Goal: Complete application form: Complete application form

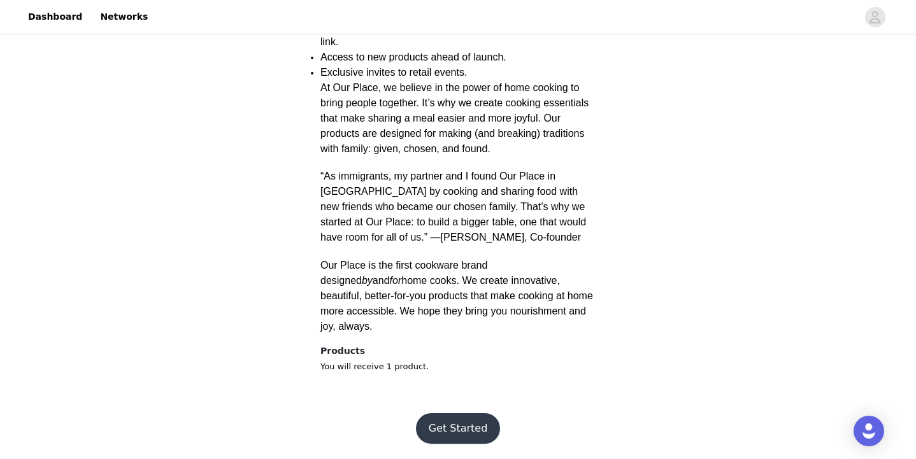
scroll to position [495, 0]
click at [469, 424] on button "Get Started" at bounding box center [458, 429] width 85 height 31
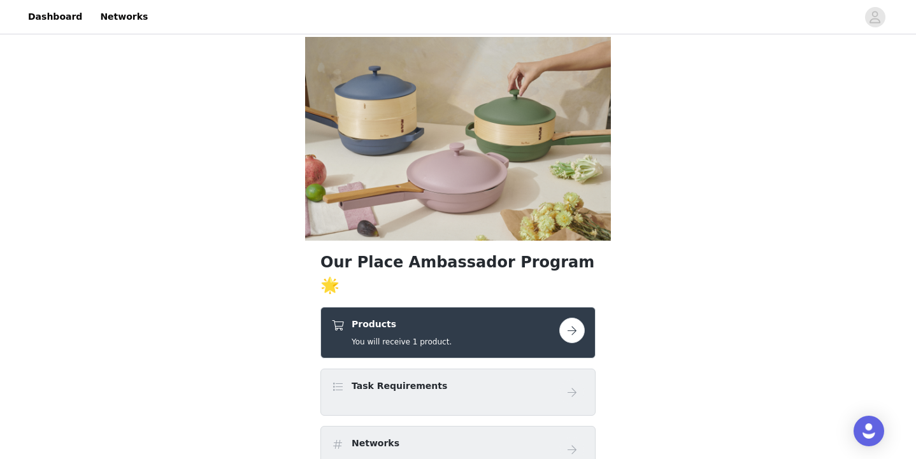
click at [570, 343] on button "button" at bounding box center [572, 330] width 25 height 25
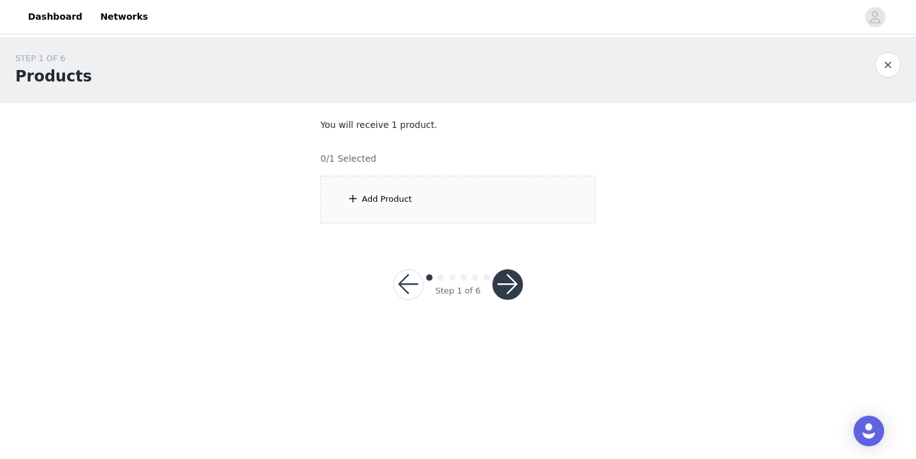
click at [385, 201] on div "Add Product" at bounding box center [387, 199] width 50 height 13
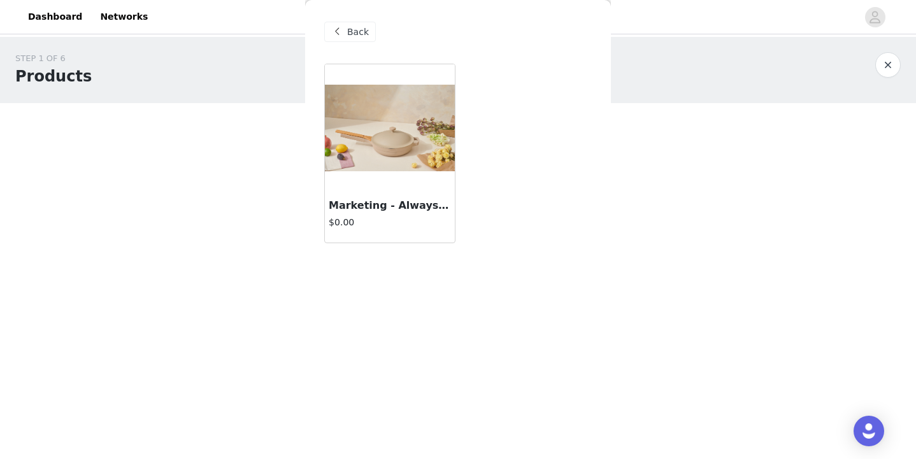
click at [409, 173] on div at bounding box center [390, 127] width 130 height 127
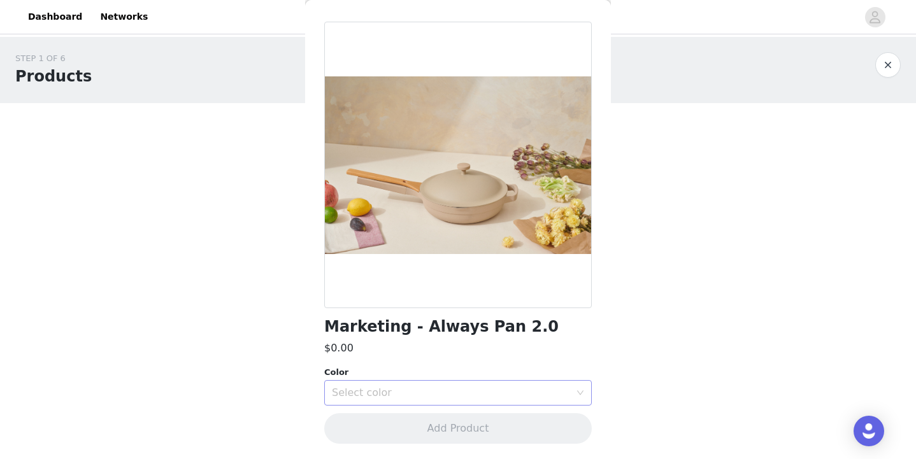
scroll to position [41, 0]
click at [434, 387] on div "Select color" at bounding box center [451, 393] width 238 height 13
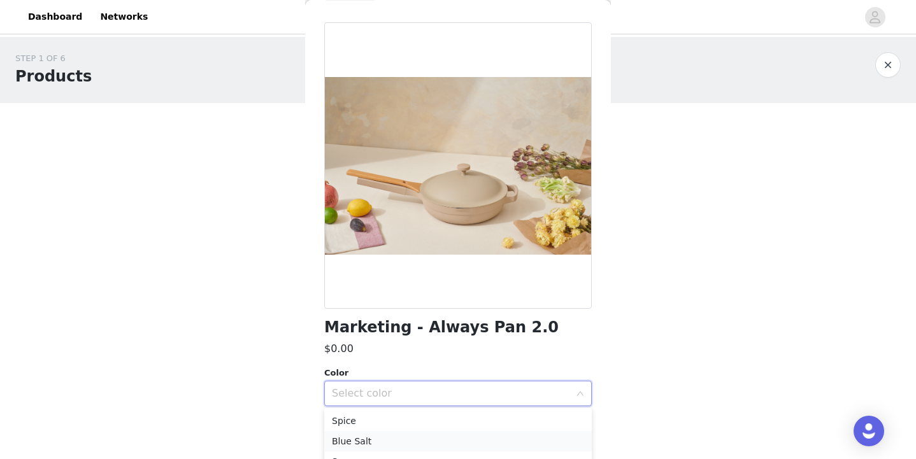
click at [386, 433] on li "Blue Salt" at bounding box center [458, 441] width 268 height 20
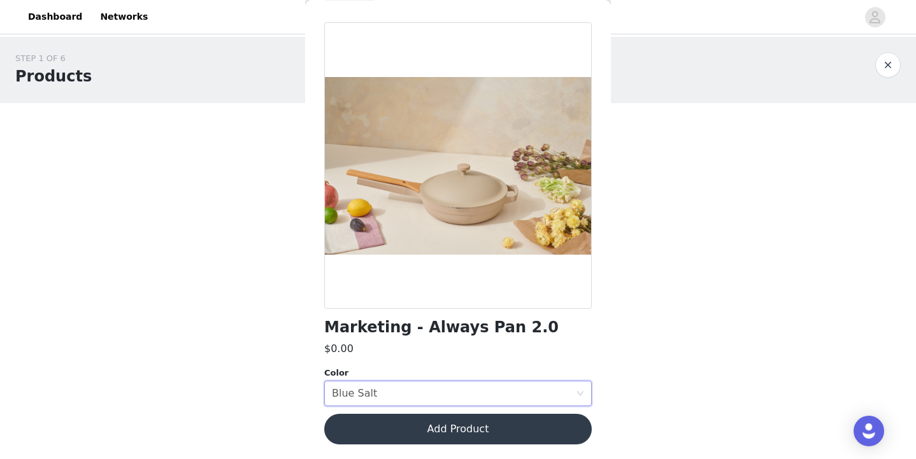
scroll to position [0, 0]
click at [452, 395] on div "Select color Blue Salt" at bounding box center [454, 394] width 244 height 24
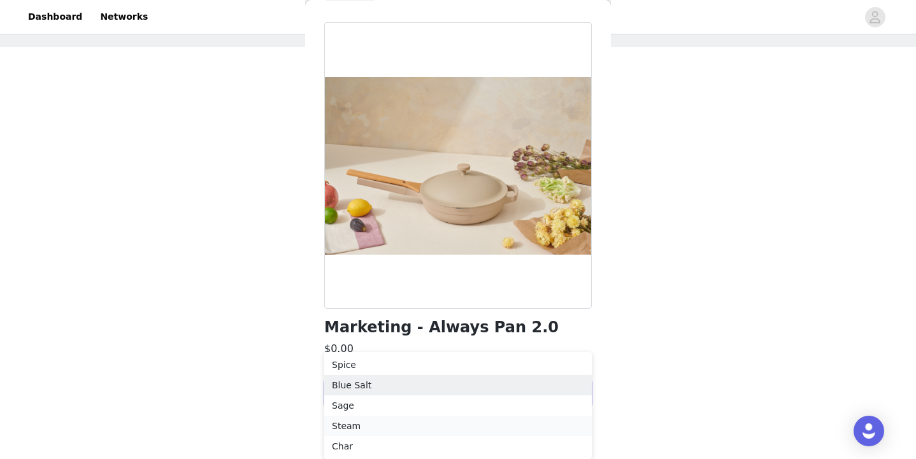
scroll to position [56, 0]
click at [419, 407] on li "Sage" at bounding box center [458, 406] width 268 height 20
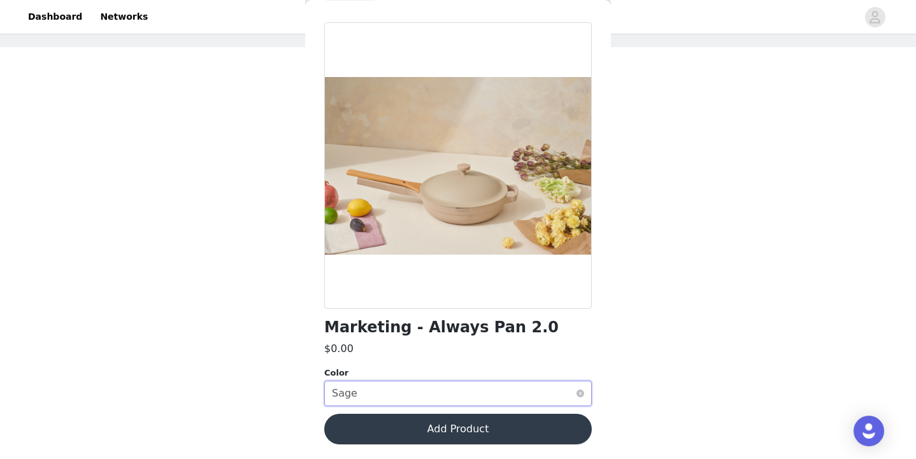
scroll to position [0, 0]
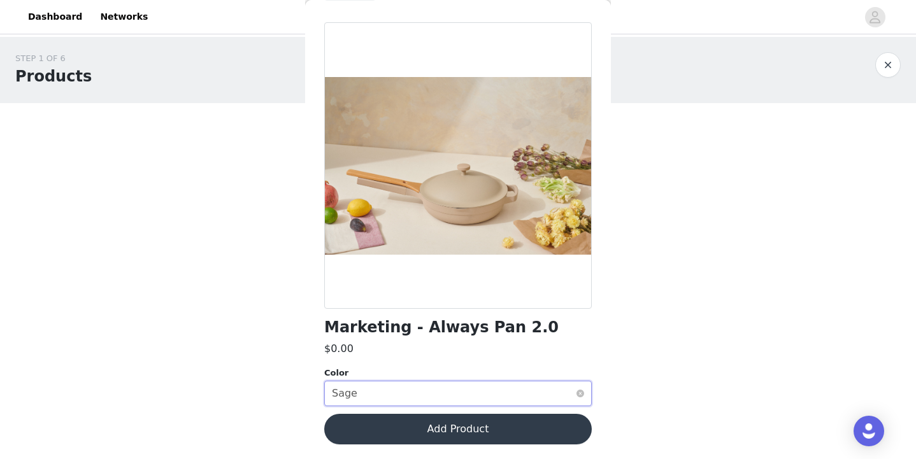
click at [418, 393] on div "Select color Sage" at bounding box center [454, 394] width 244 height 24
click at [516, 400] on div "Select color Sage" at bounding box center [454, 394] width 244 height 24
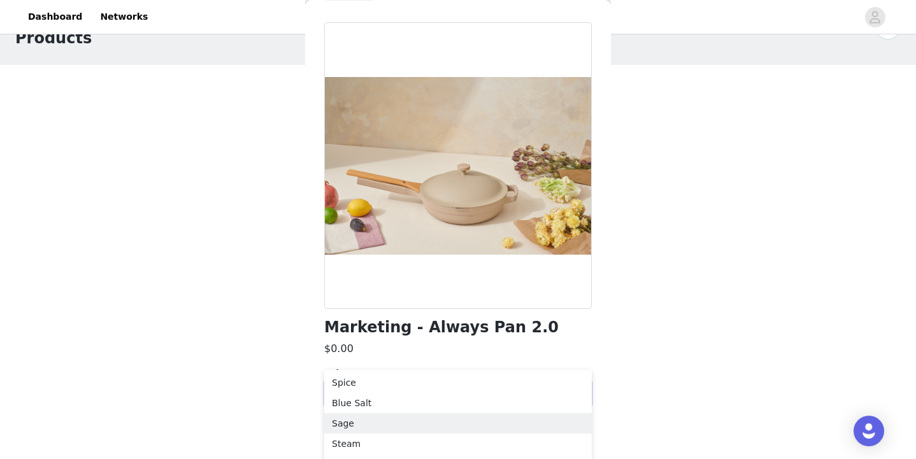
scroll to position [44, 0]
click at [354, 396] on li "Blue Salt" at bounding box center [458, 397] width 268 height 20
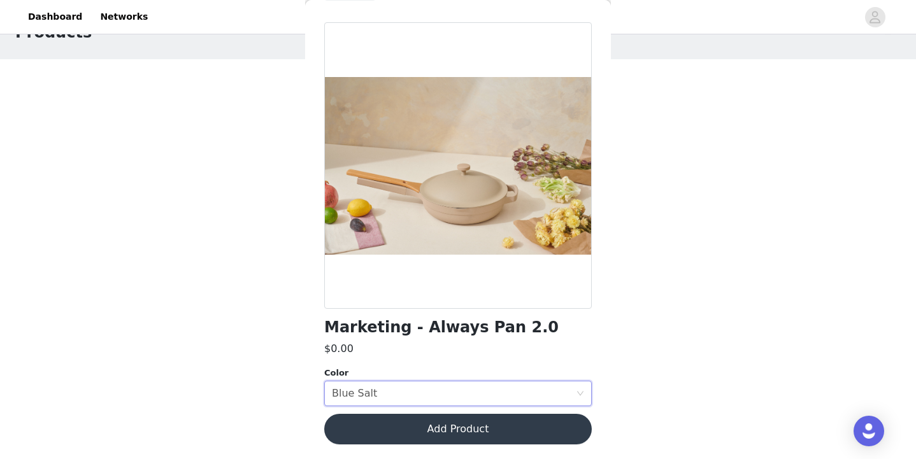
scroll to position [0, 0]
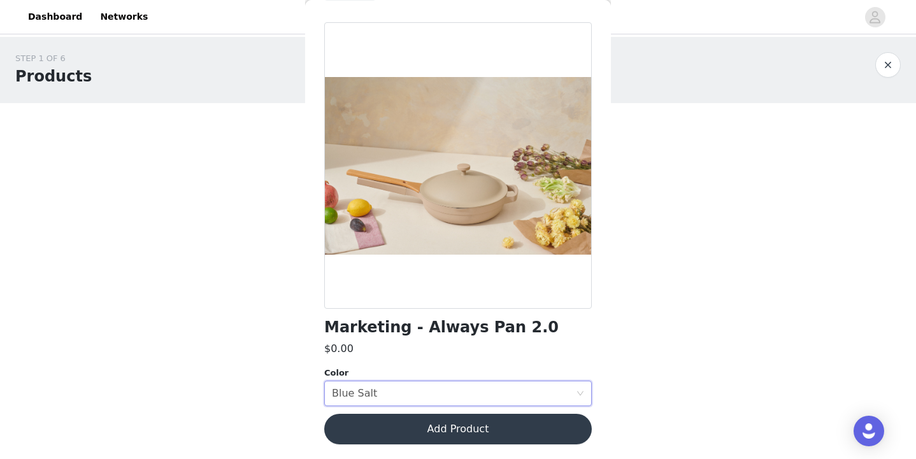
click at [475, 431] on button "Add Product" at bounding box center [458, 429] width 268 height 31
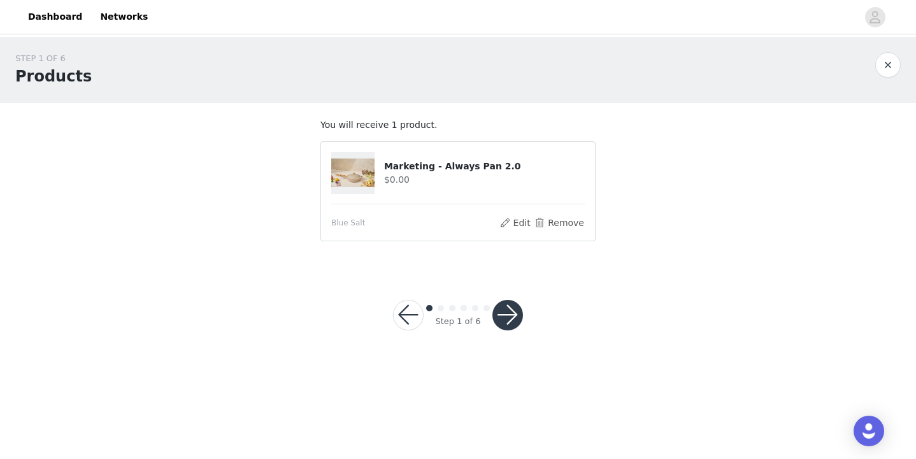
click at [505, 319] on button "button" at bounding box center [508, 315] width 31 height 31
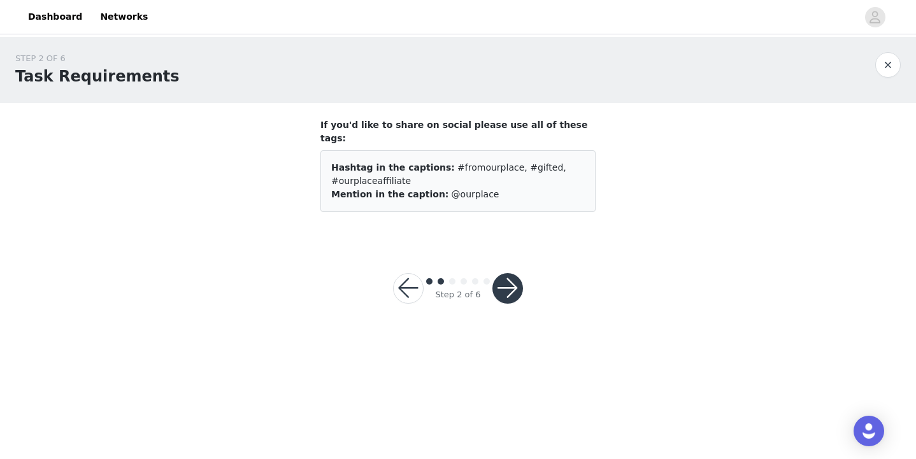
click at [515, 284] on button "button" at bounding box center [508, 288] width 31 height 31
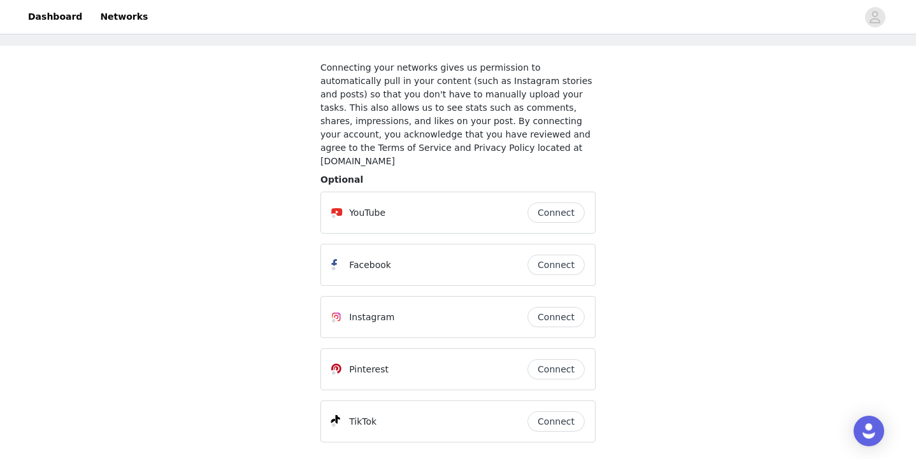
scroll to position [57, 0]
click at [563, 203] on button "Connect" at bounding box center [556, 213] width 57 height 20
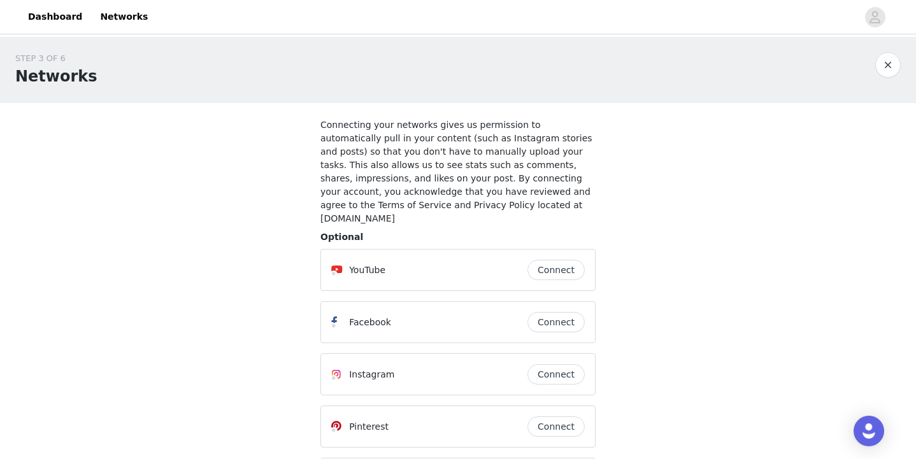
click at [554, 260] on button "Connect" at bounding box center [556, 270] width 57 height 20
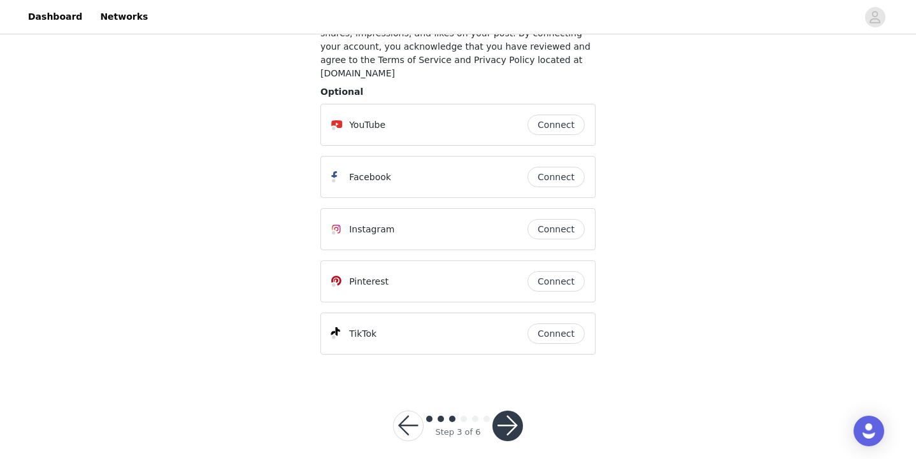
scroll to position [144, 0]
click at [512, 419] on button "button" at bounding box center [508, 427] width 31 height 31
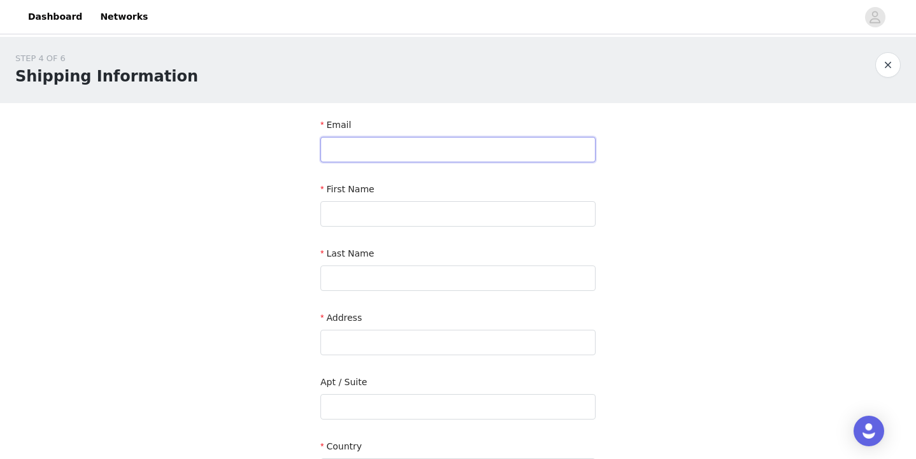
type input "[EMAIL_ADDRESS][DOMAIN_NAME]"
type input "Meiko"
type input "[PERSON_NAME]"
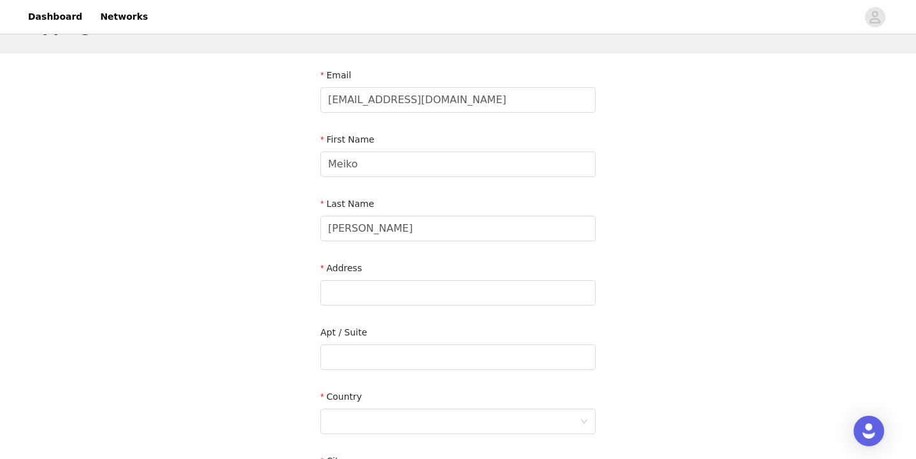
scroll to position [50, 0]
type input "[STREET_ADDRESS]"
click at [382, 352] on input "text" at bounding box center [458, 356] width 275 height 25
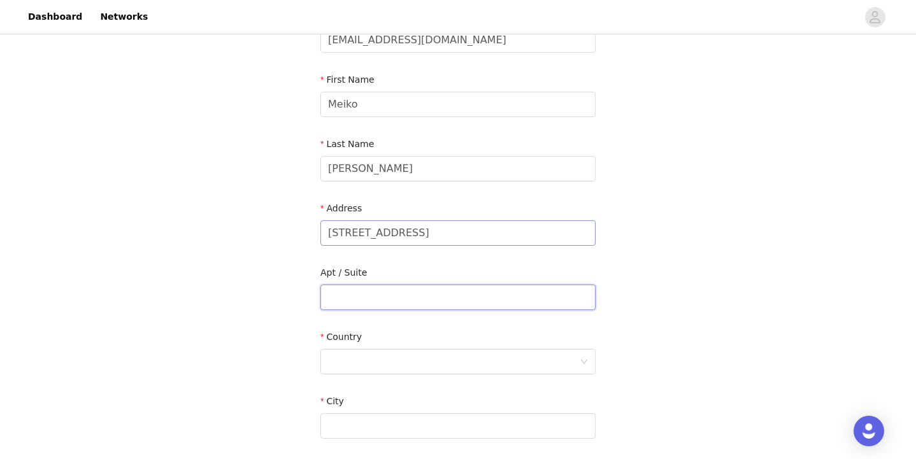
scroll to position [119, 0]
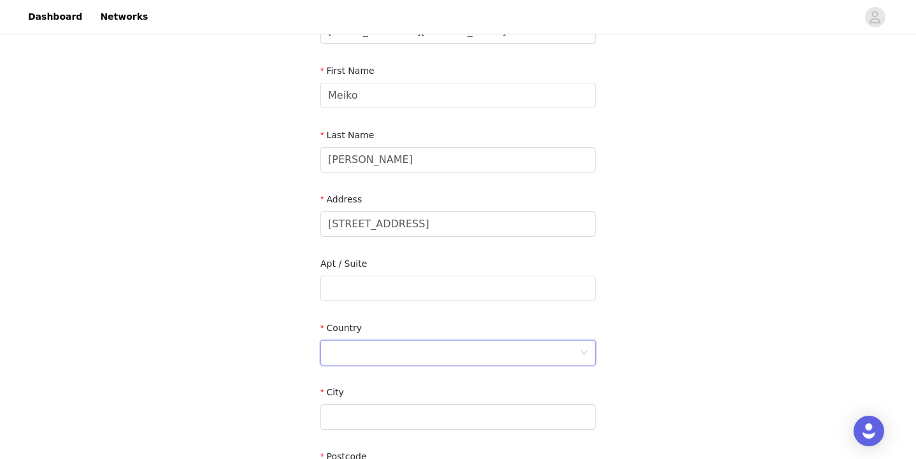
click at [368, 347] on div at bounding box center [454, 353] width 252 height 24
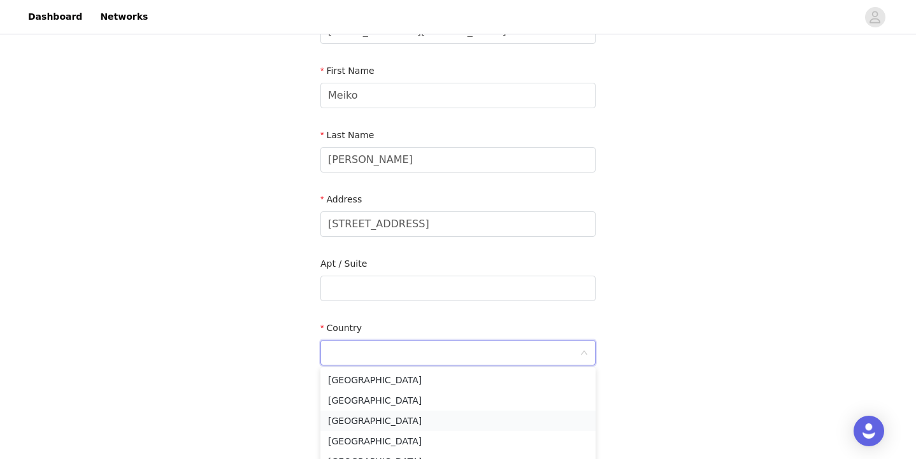
click at [382, 426] on li "[GEOGRAPHIC_DATA]" at bounding box center [458, 421] width 275 height 20
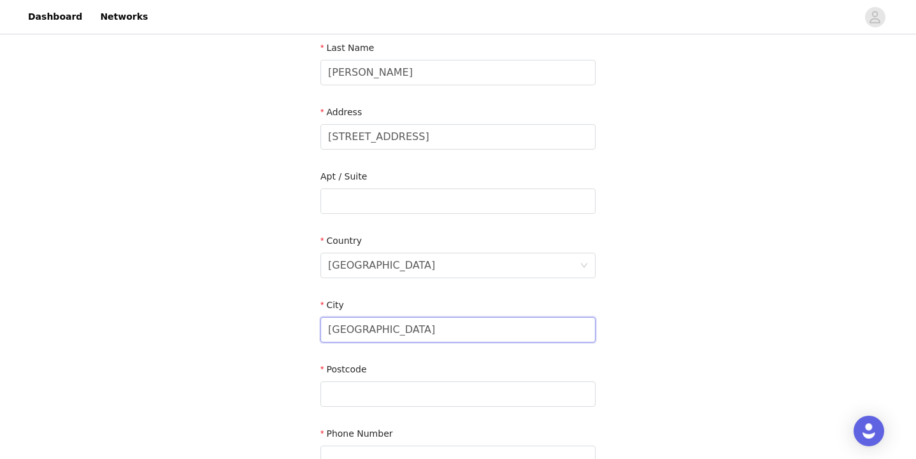
scroll to position [215, 0]
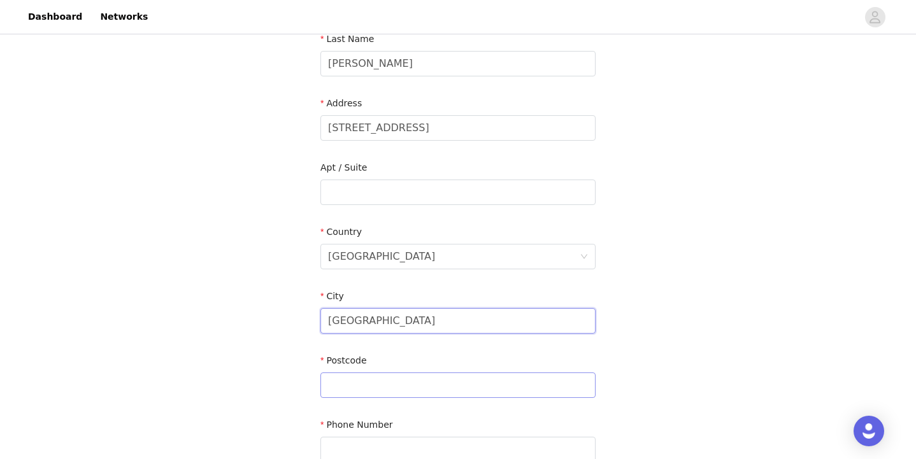
type input "[GEOGRAPHIC_DATA]"
type input "e"
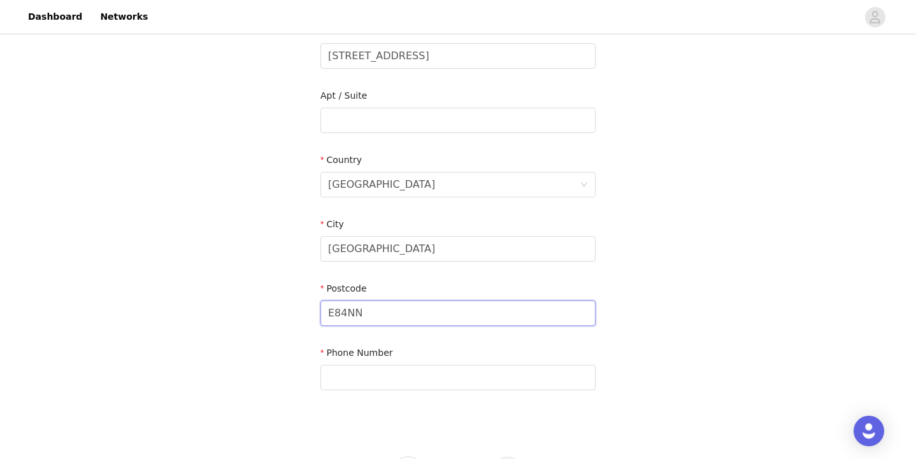
scroll to position [316, 0]
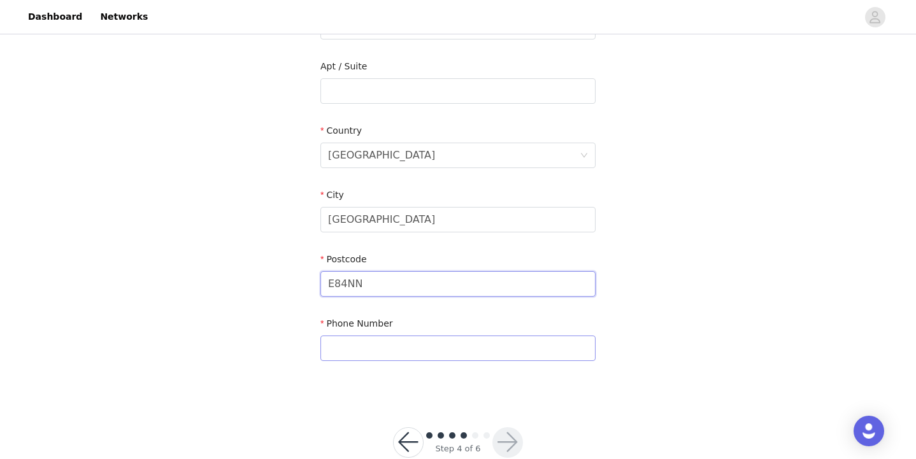
type input "E84NN"
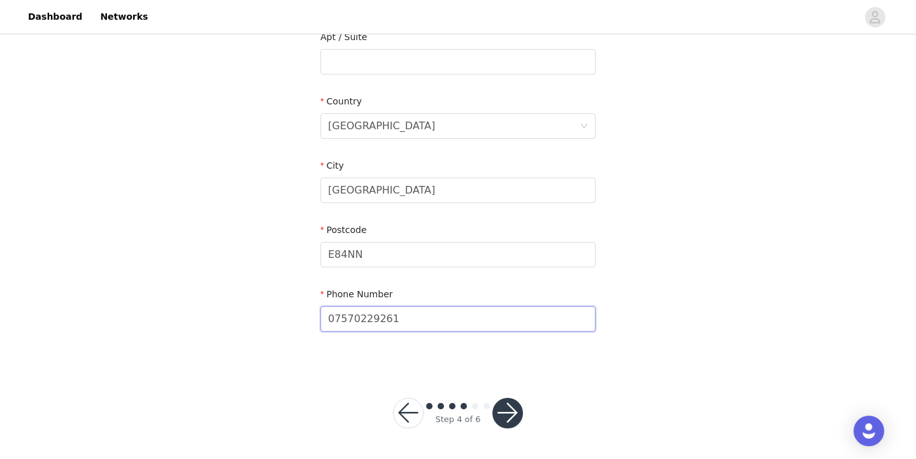
scroll to position [345, 0]
type input "07570229261"
click at [509, 410] on button "button" at bounding box center [508, 414] width 31 height 31
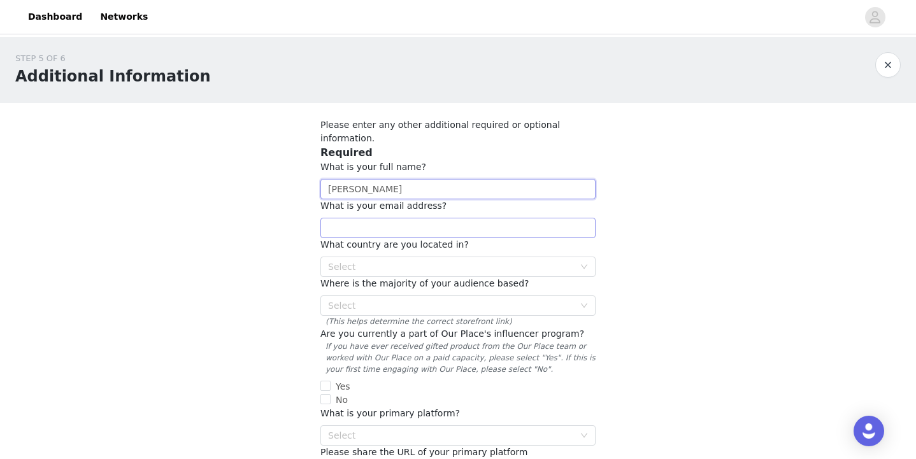
type input "[PERSON_NAME]"
click at [470, 218] on input "M" at bounding box center [458, 228] width 275 height 20
click at [480, 218] on input "M" at bounding box center [458, 228] width 275 height 20
type input "[EMAIL_ADDRESS][DOMAIN_NAME]"
click at [377, 261] on div "Select" at bounding box center [451, 267] width 246 height 13
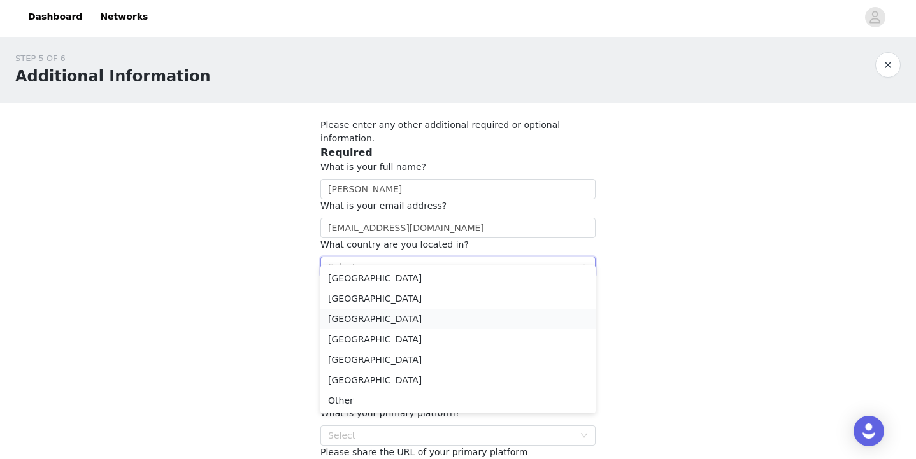
click at [360, 311] on li "[GEOGRAPHIC_DATA]" at bounding box center [458, 319] width 275 height 20
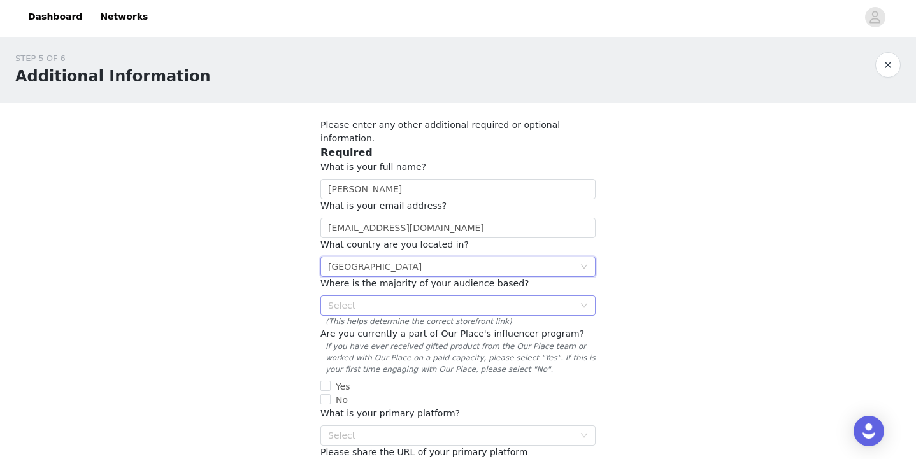
click at [395, 300] on div "Select" at bounding box center [451, 306] width 246 height 13
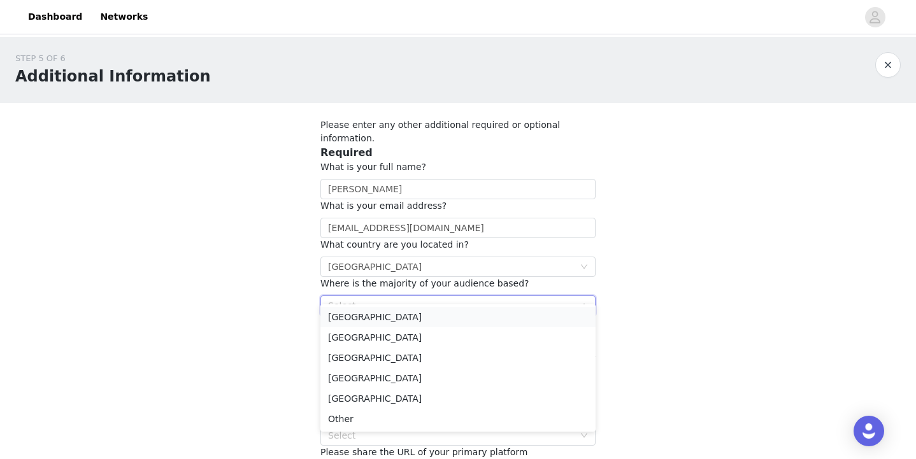
click at [375, 318] on li "[GEOGRAPHIC_DATA]" at bounding box center [458, 317] width 275 height 20
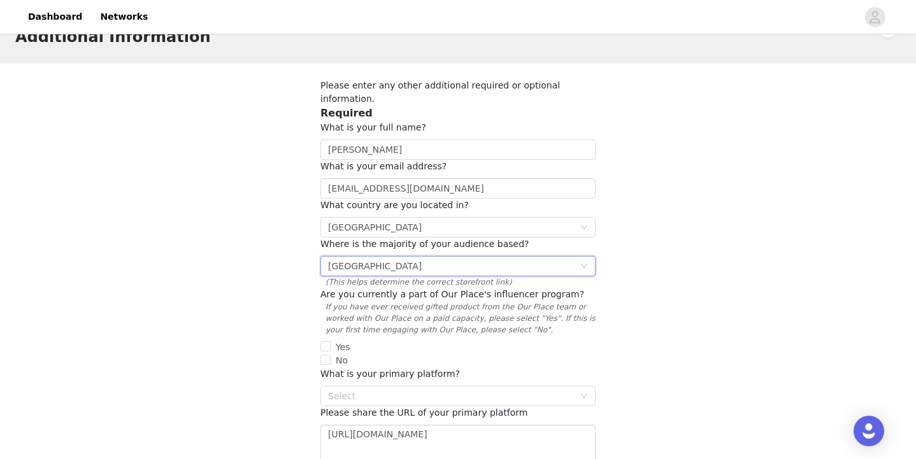
scroll to position [40, 0]
click at [329, 354] on input "No" at bounding box center [326, 359] width 10 height 10
checkbox input "true"
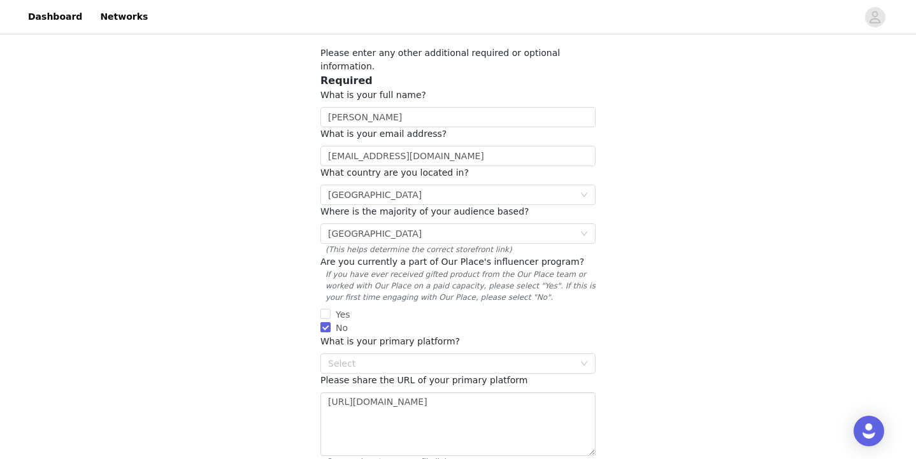
scroll to position [82, 0]
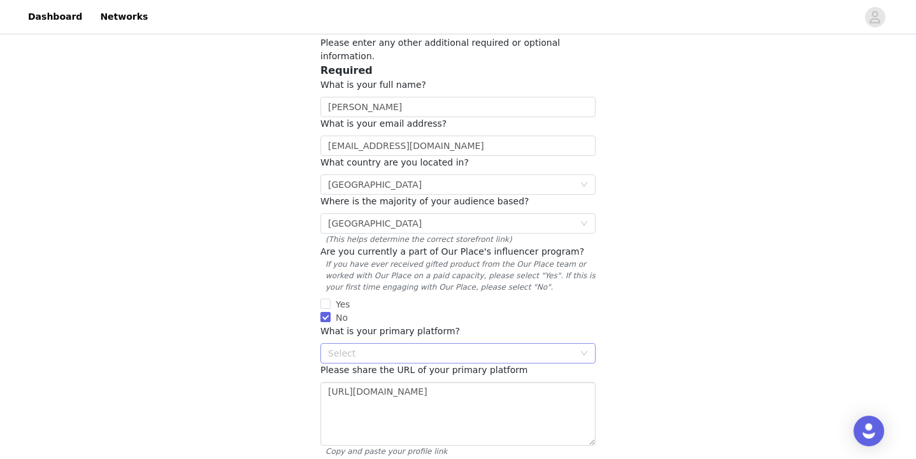
click at [400, 347] on div "Select" at bounding box center [451, 353] width 246 height 13
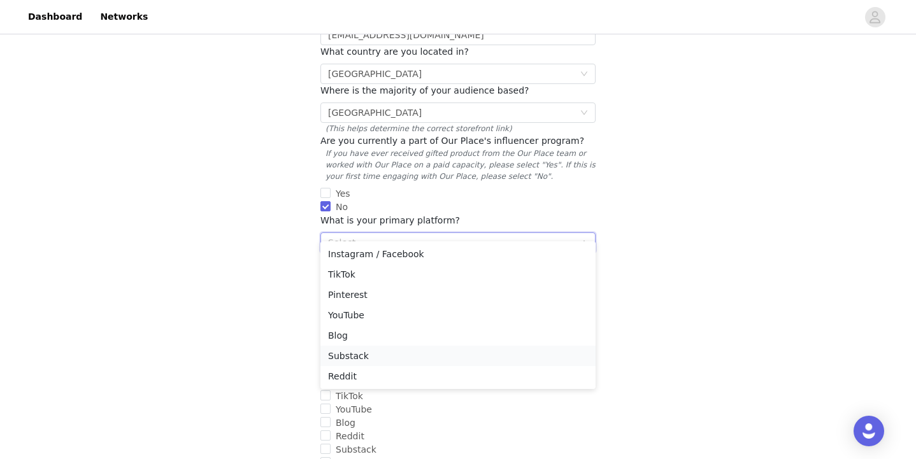
scroll to position [198, 0]
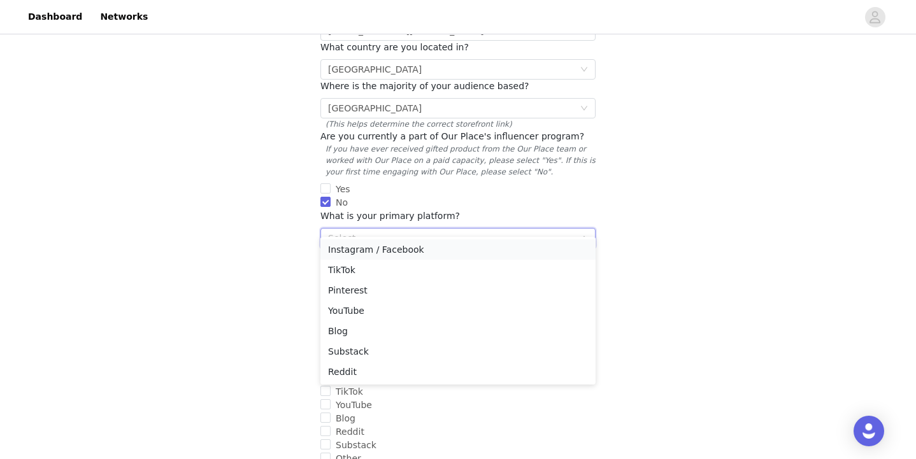
click at [359, 252] on li "Instagram / Facebook" at bounding box center [458, 250] width 275 height 20
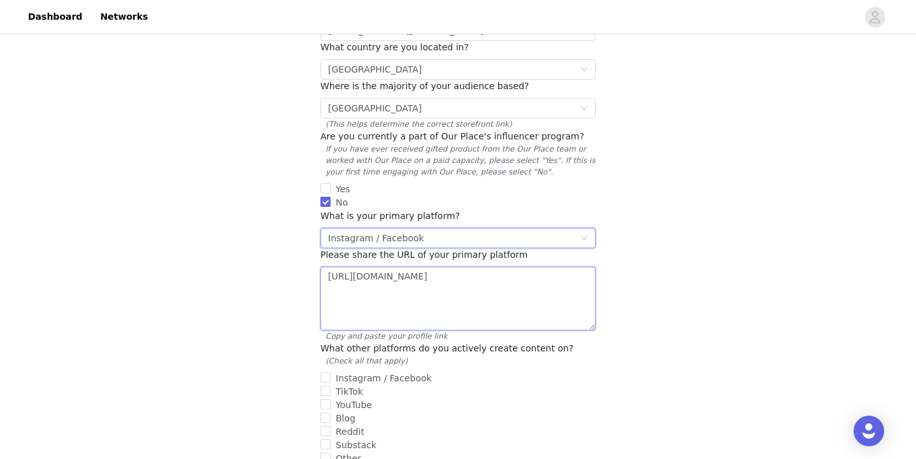
click at [420, 275] on textarea "[URL][DOMAIN_NAME]" at bounding box center [458, 299] width 275 height 64
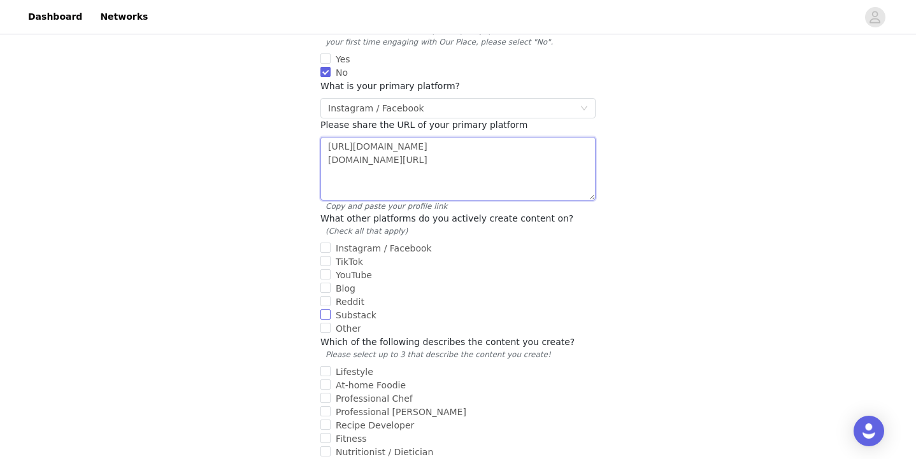
scroll to position [329, 0]
type textarea "[URL][DOMAIN_NAME] [DOMAIN_NAME][URL]"
click at [321, 321] on input "Other" at bounding box center [326, 326] width 10 height 10
checkbox input "true"
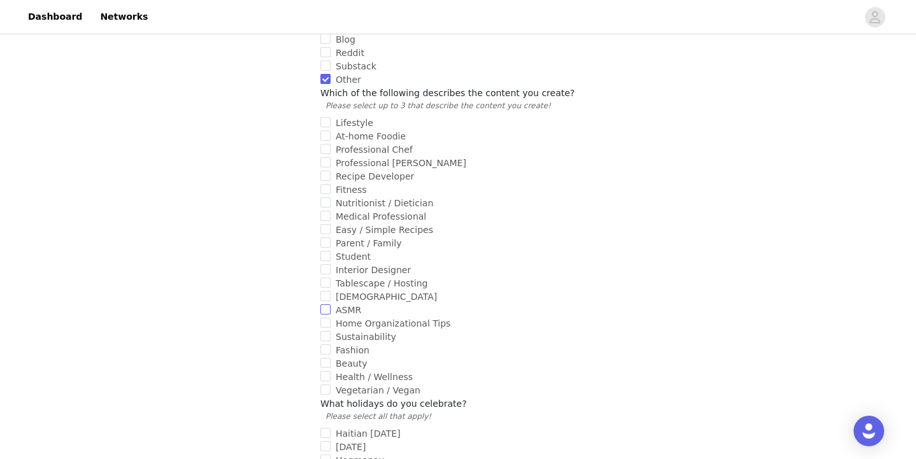
scroll to position [582, 0]
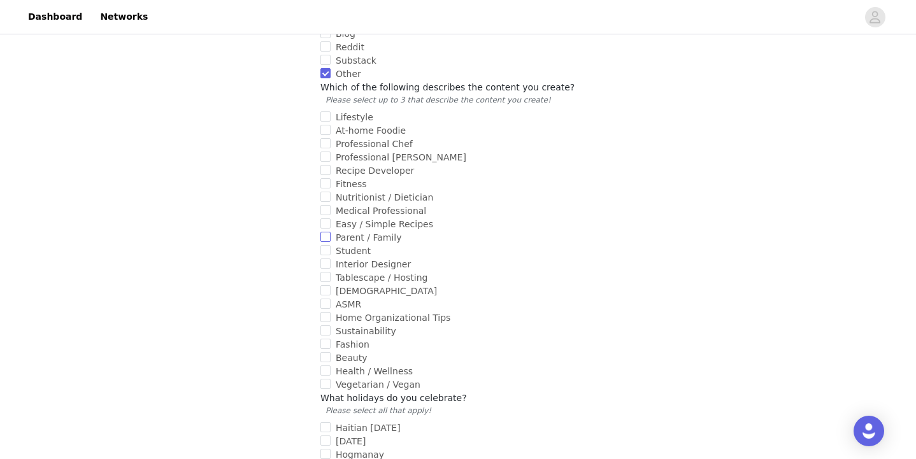
click at [326, 232] on input "Parent / Family" at bounding box center [326, 237] width 10 height 10
checkbox input "true"
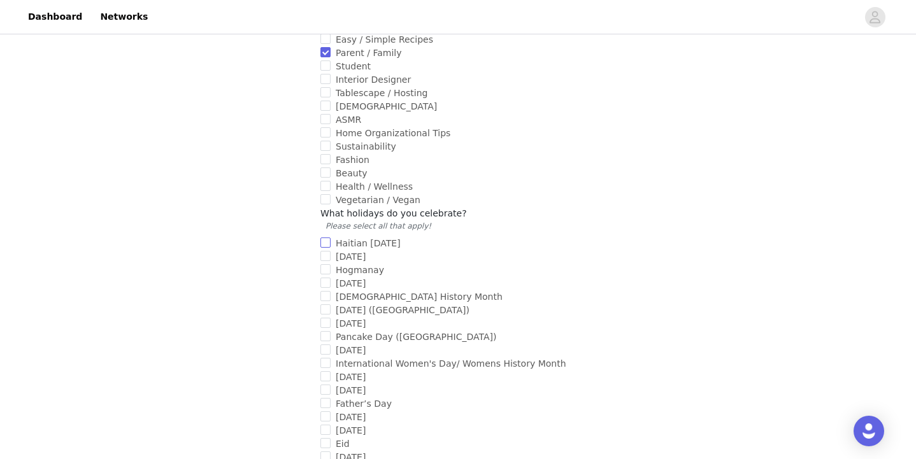
scroll to position [768, 0]
click at [329, 250] on input "[DATE]" at bounding box center [326, 255] width 10 height 10
checkbox input "true"
click at [324, 384] on input "[DATE]" at bounding box center [326, 389] width 10 height 10
checkbox input "true"
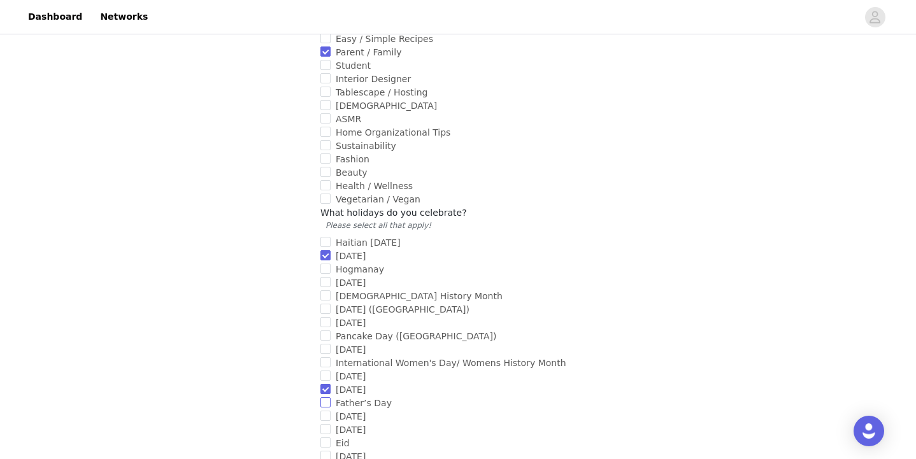
click at [326, 398] on input "Father’s Day" at bounding box center [326, 403] width 10 height 10
checkbox input "true"
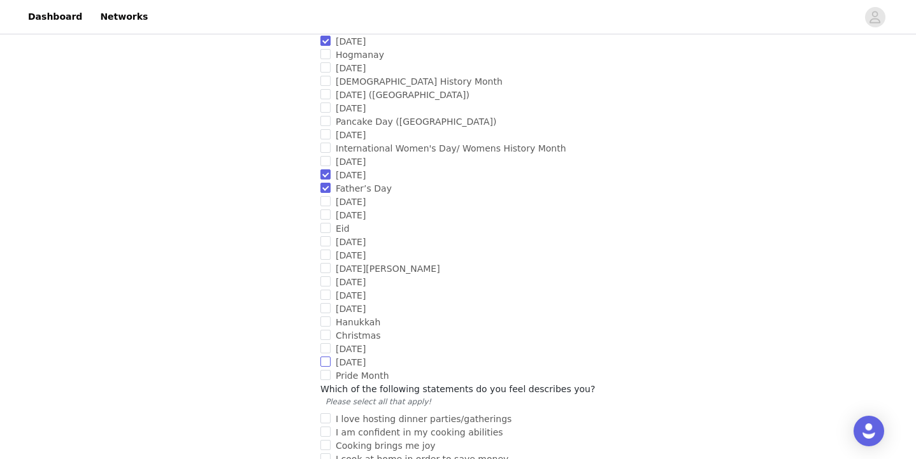
scroll to position [983, 0]
click at [324, 289] on input "[DATE]" at bounding box center [326, 294] width 10 height 10
checkbox input "true"
click at [325, 263] on input "[DATE][PERSON_NAME]" at bounding box center [326, 268] width 10 height 10
checkbox input "true"
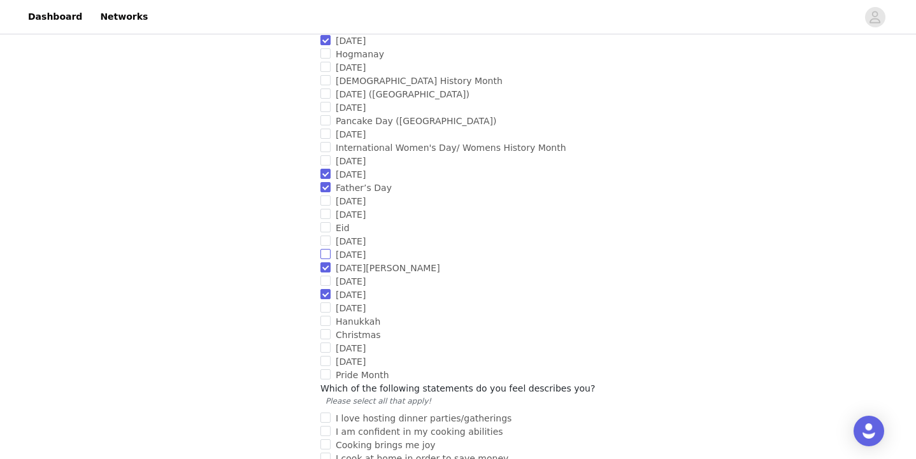
click at [324, 249] on input "[DATE]" at bounding box center [326, 254] width 10 height 10
checkbox input "true"
click at [324, 236] on input "[DATE]" at bounding box center [326, 241] width 10 height 10
checkbox input "true"
click at [324, 142] on input "International Women's Day/ Womens History Month" at bounding box center [326, 147] width 10 height 10
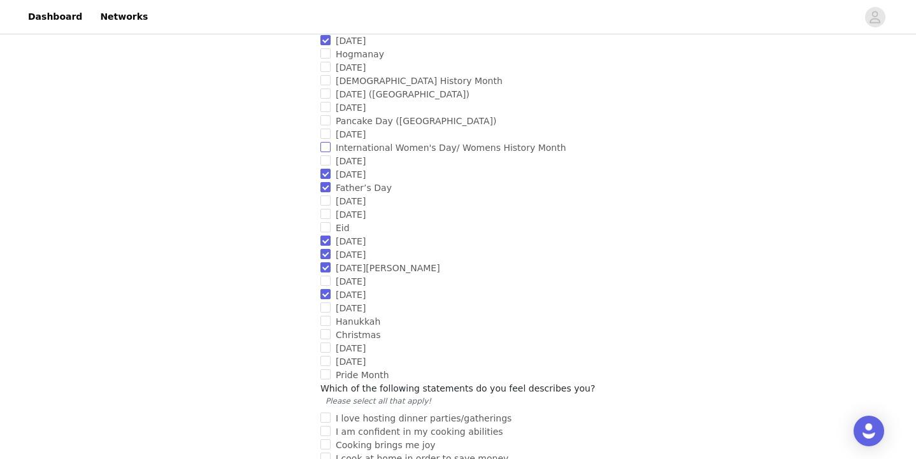
checkbox input "true"
click at [326, 102] on input "[DATE]" at bounding box center [326, 107] width 10 height 10
checkbox input "true"
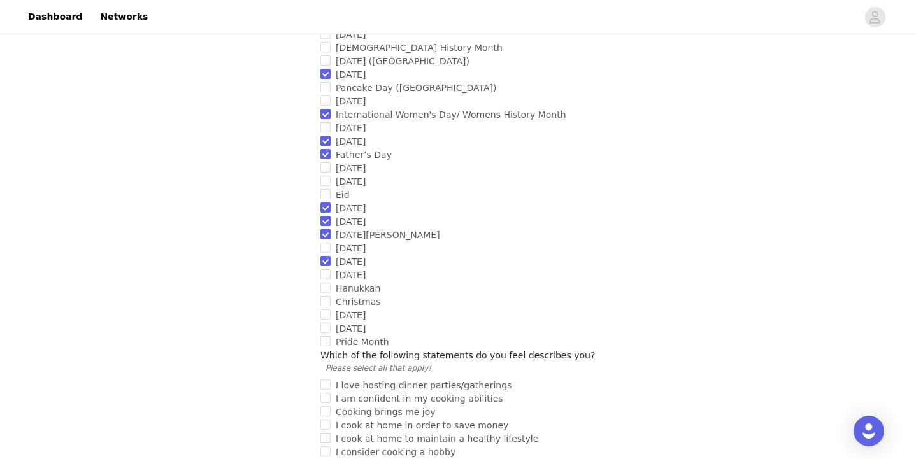
scroll to position [1018, 0]
click at [329, 295] on input "Christmas" at bounding box center [326, 300] width 10 height 10
checkbox input "true"
click at [328, 308] on input "[DATE]" at bounding box center [326, 313] width 10 height 10
checkbox input "true"
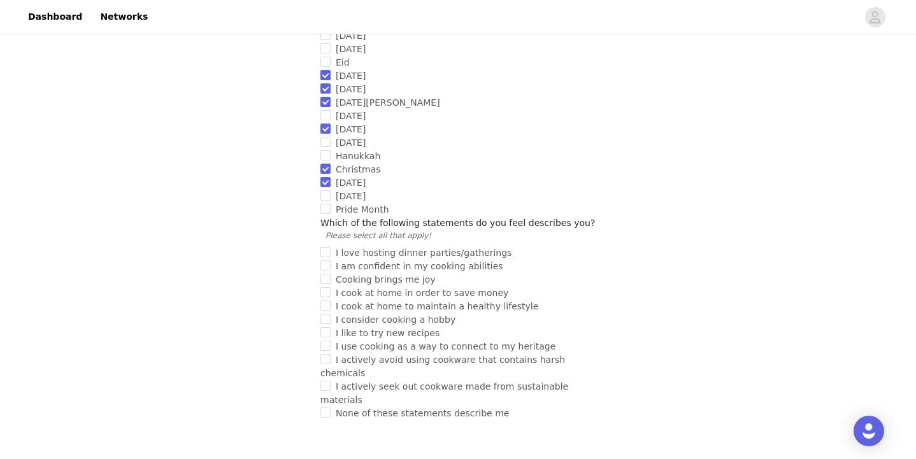
scroll to position [1152, 0]
click at [325, 245] on input "I love hosting dinner parties/gatherings" at bounding box center [326, 250] width 10 height 10
checkbox input "true"
click at [329, 325] on input "I like to try new recipes" at bounding box center [326, 330] width 10 height 10
checkbox input "true"
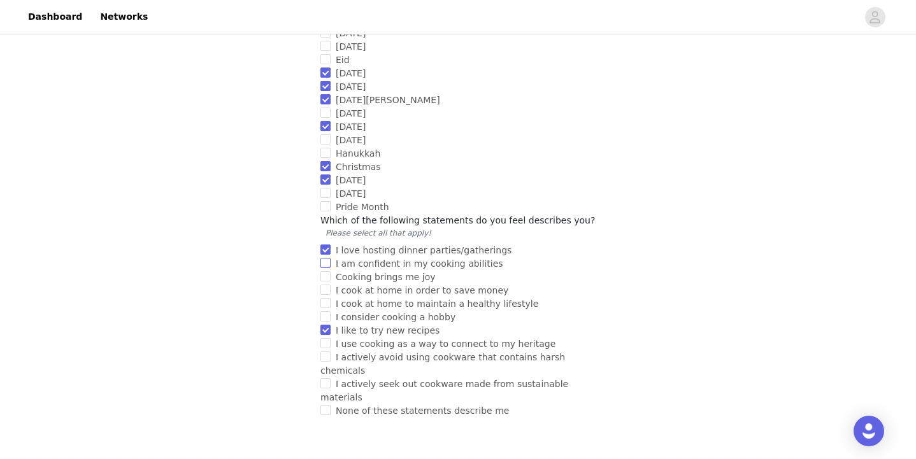
click at [326, 258] on input "I am confident in my cooking abilities" at bounding box center [326, 263] width 10 height 10
checkbox input "true"
click at [326, 271] on input "Cooking brings me joy" at bounding box center [326, 276] width 10 height 10
checkbox input "true"
click at [327, 285] on input "I cook at home in order to save money" at bounding box center [326, 290] width 10 height 10
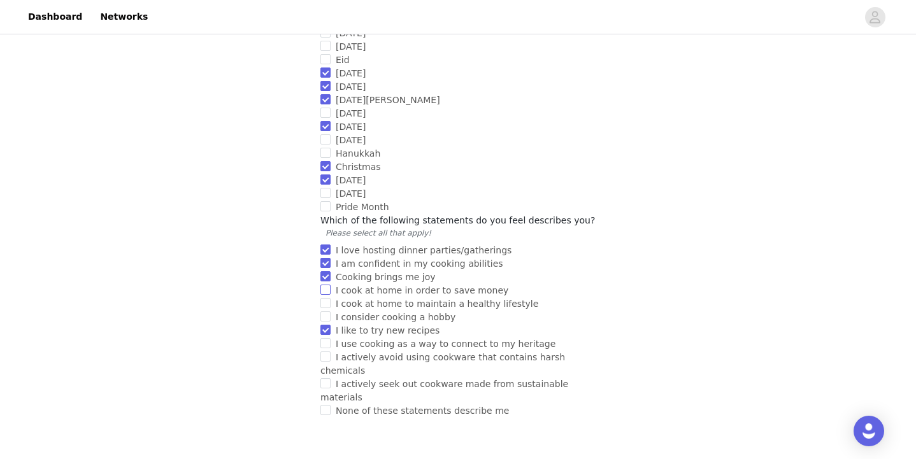
checkbox input "true"
click at [324, 298] on input "I cook at home to maintain a healthy lifestyle" at bounding box center [326, 303] width 10 height 10
checkbox input "true"
click at [325, 312] on input "I consider cooking a hobby" at bounding box center [326, 317] width 10 height 10
checkbox input "true"
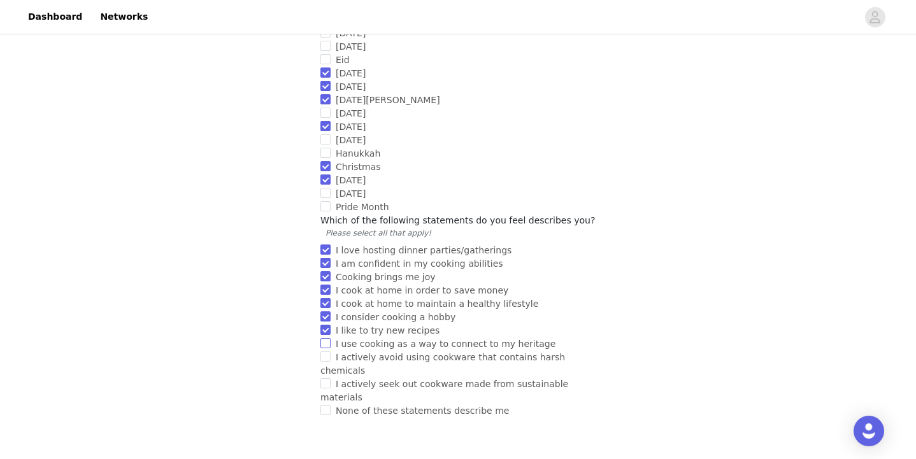
click at [326, 338] on input "I use cooking as a way to connect to my heritage" at bounding box center [326, 343] width 10 height 10
checkbox input "true"
click at [328, 352] on input "I actively avoid using cookware that contains harsh chemicals" at bounding box center [326, 357] width 10 height 10
checkbox input "true"
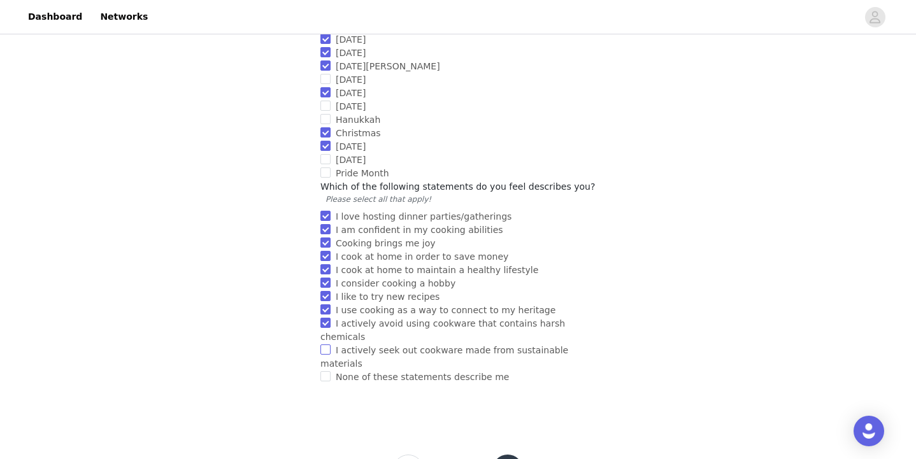
scroll to position [1189, 0]
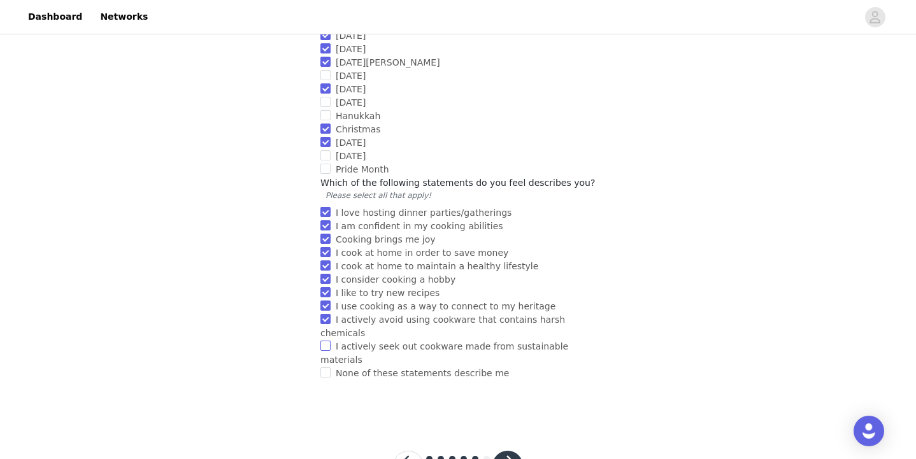
click at [329, 341] on input "I actively seek out cookware made from sustainable materials" at bounding box center [326, 346] width 10 height 10
checkbox input "true"
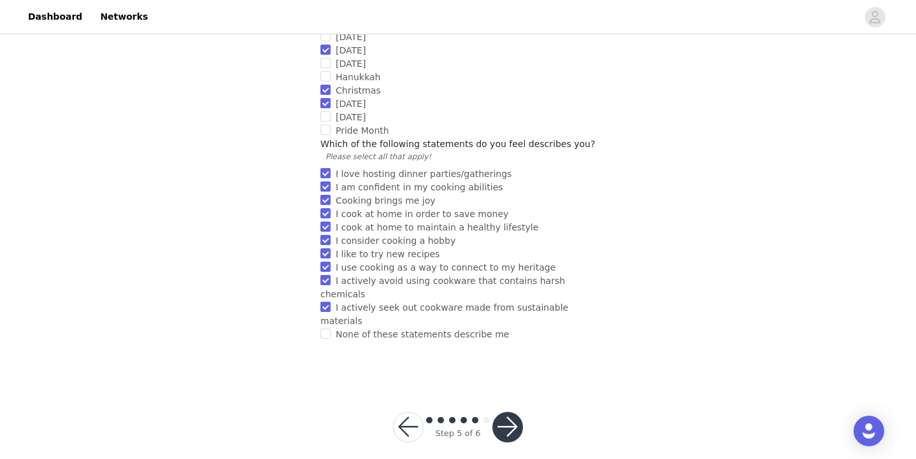
scroll to position [1227, 0]
click at [509, 413] on button "button" at bounding box center [508, 428] width 31 height 31
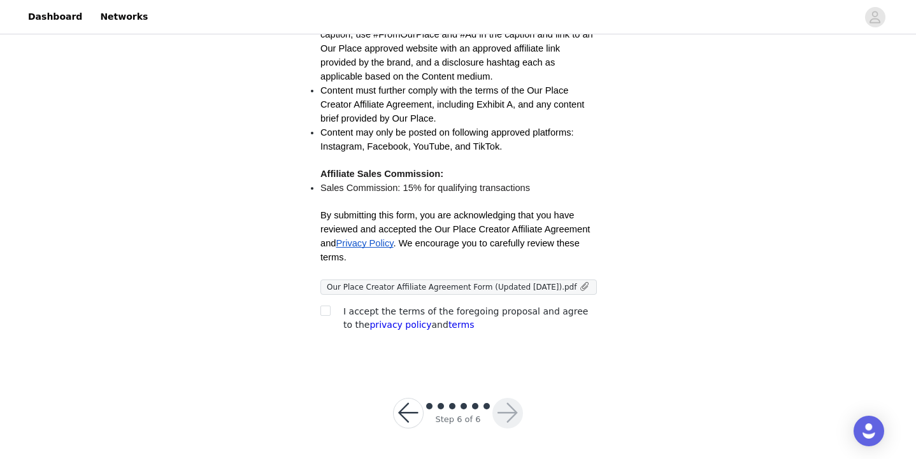
scroll to position [371, 0]
click at [410, 416] on button "button" at bounding box center [408, 414] width 31 height 31
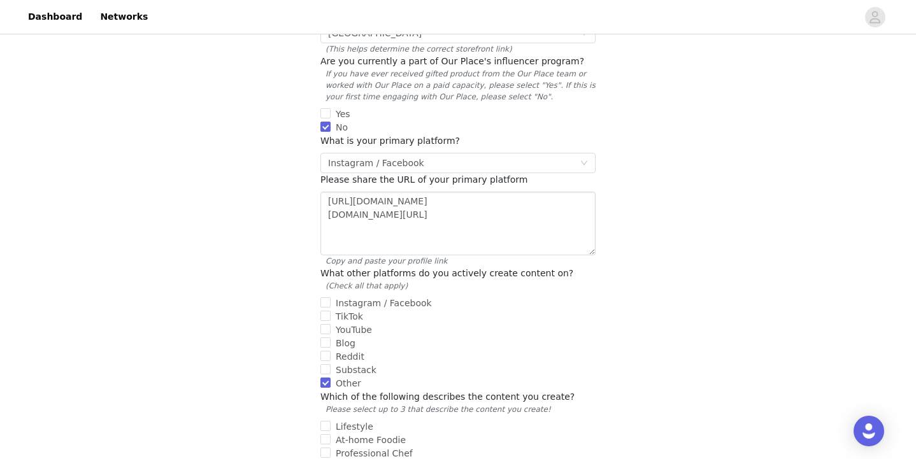
scroll to position [121, 0]
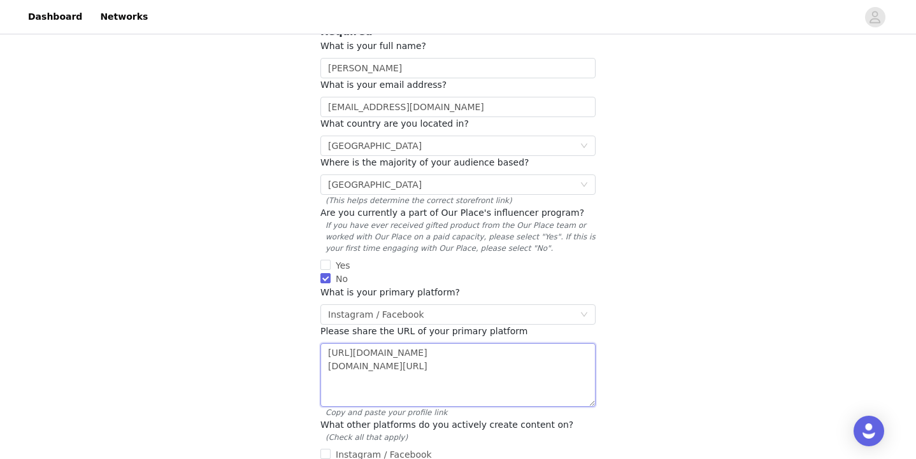
click at [446, 351] on textarea "[URL][DOMAIN_NAME] [DOMAIN_NAME][URL]" at bounding box center [458, 375] width 275 height 64
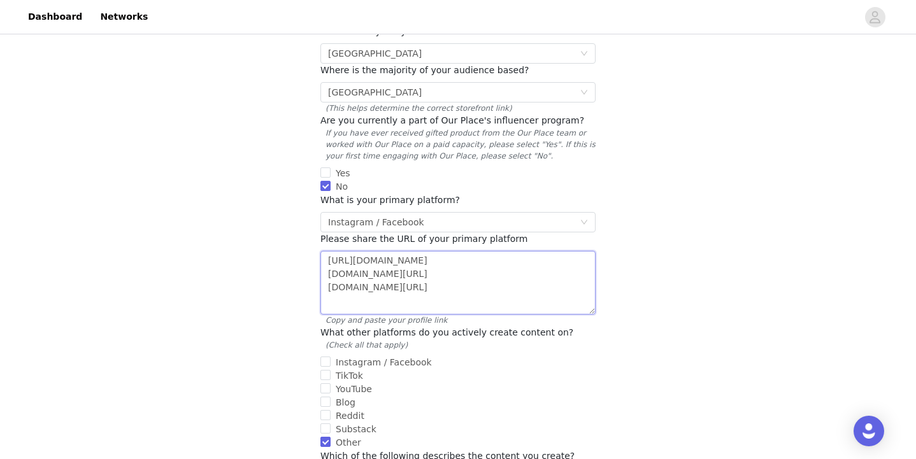
scroll to position [218, 0]
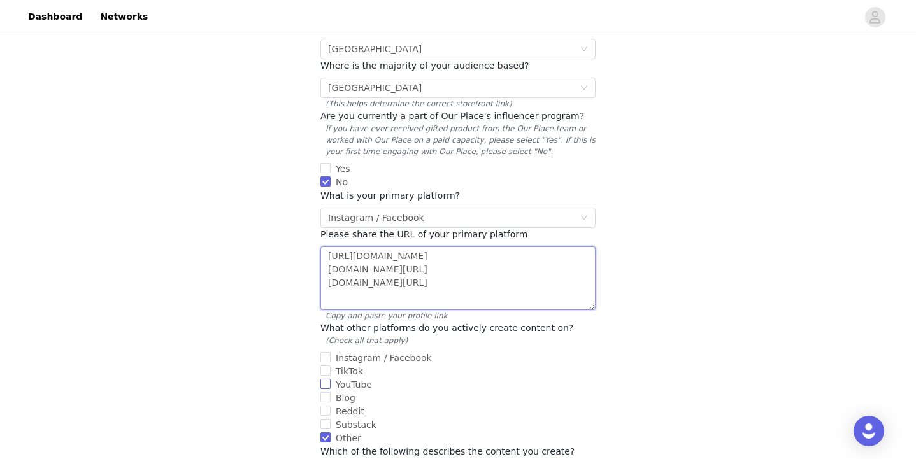
type textarea "[URL][DOMAIN_NAME] [DOMAIN_NAME][URL] [DOMAIN_NAME][URL]"
click at [329, 379] on input "YouTube" at bounding box center [326, 384] width 10 height 10
checkbox input "true"
click at [329, 352] on input "Instagram / Facebook" at bounding box center [326, 357] width 10 height 10
checkbox input "true"
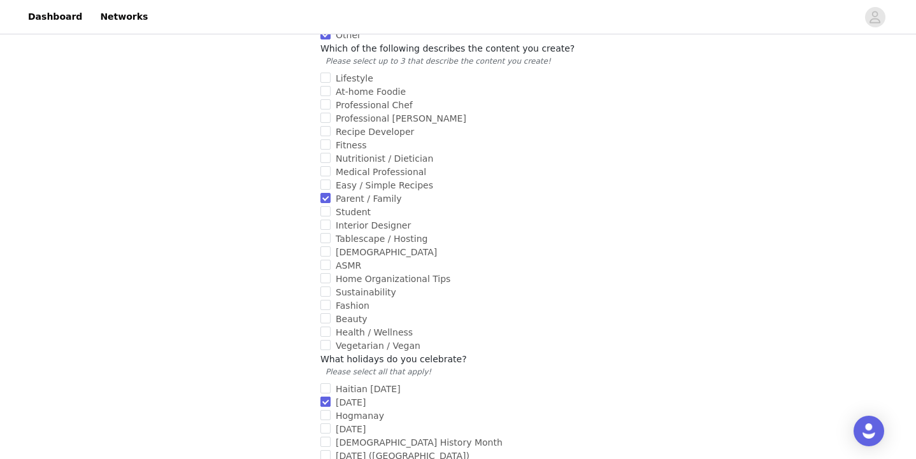
scroll to position [620, 0]
click at [327, 74] on input "Lifestyle" at bounding box center [326, 79] width 10 height 10
checkbox input "true"
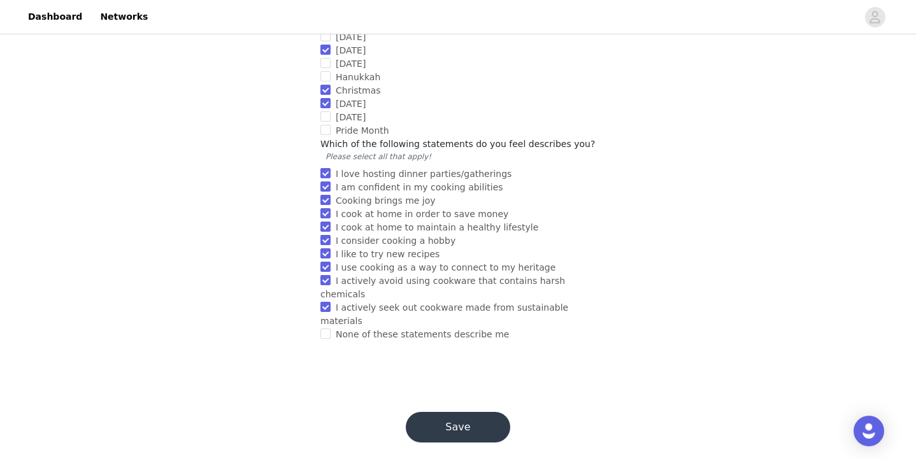
scroll to position [1227, 0]
click at [452, 413] on button "Save" at bounding box center [458, 428] width 105 height 31
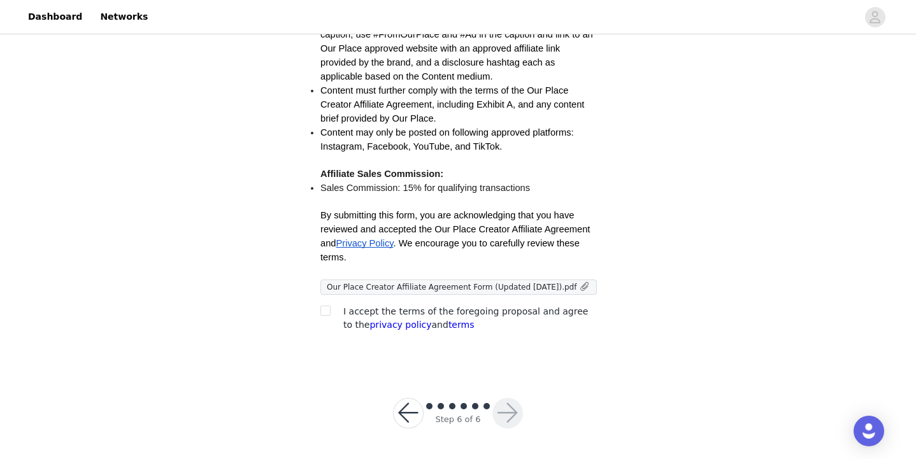
scroll to position [371, 0]
click at [327, 311] on input "checkbox" at bounding box center [325, 311] width 9 height 9
checkbox input "true"
click at [503, 415] on button "button" at bounding box center [508, 414] width 31 height 31
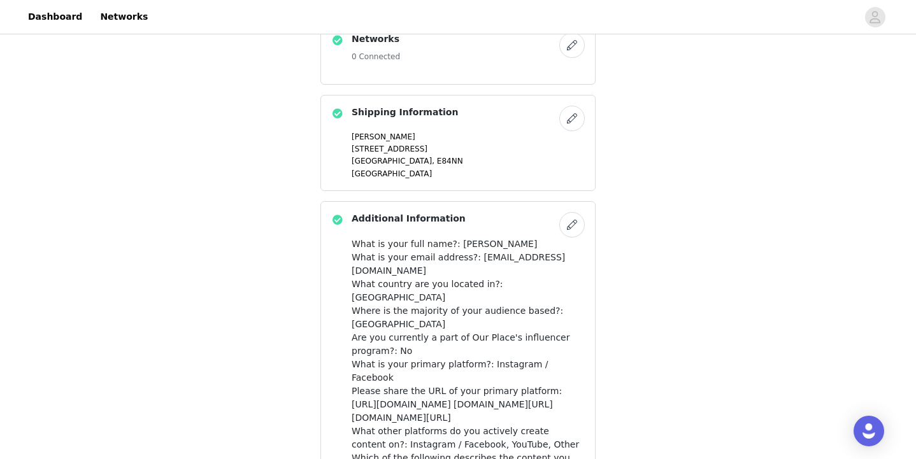
scroll to position [463, 0]
click at [574, 131] on button "button" at bounding box center [572, 118] width 25 height 25
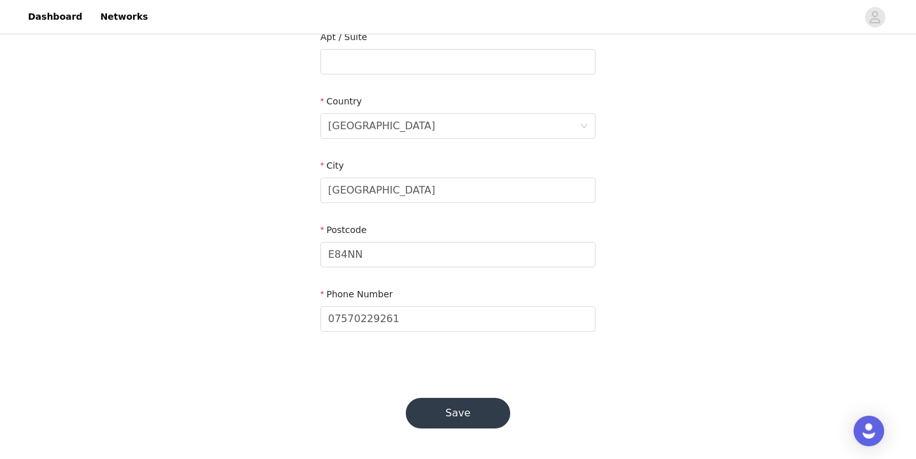
scroll to position [345, 0]
type input "[STREET_ADDRESS]"
click at [484, 407] on button "Save" at bounding box center [458, 414] width 105 height 31
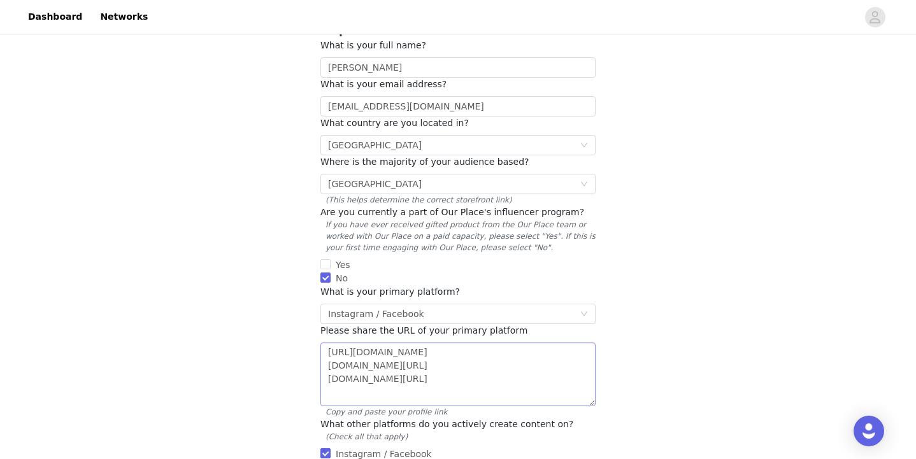
scroll to position [129, 0]
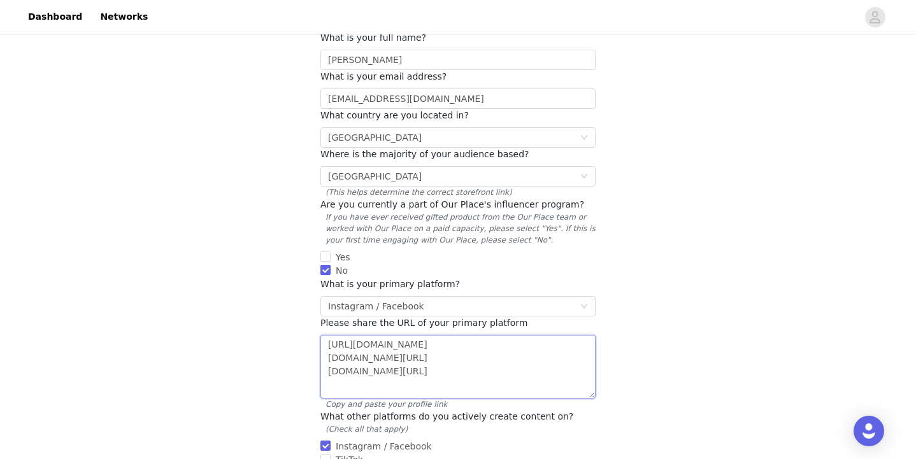
click at [457, 362] on textarea "[URL][DOMAIN_NAME] [DOMAIN_NAME][URL] [DOMAIN_NAME][URL]" at bounding box center [458, 367] width 275 height 64
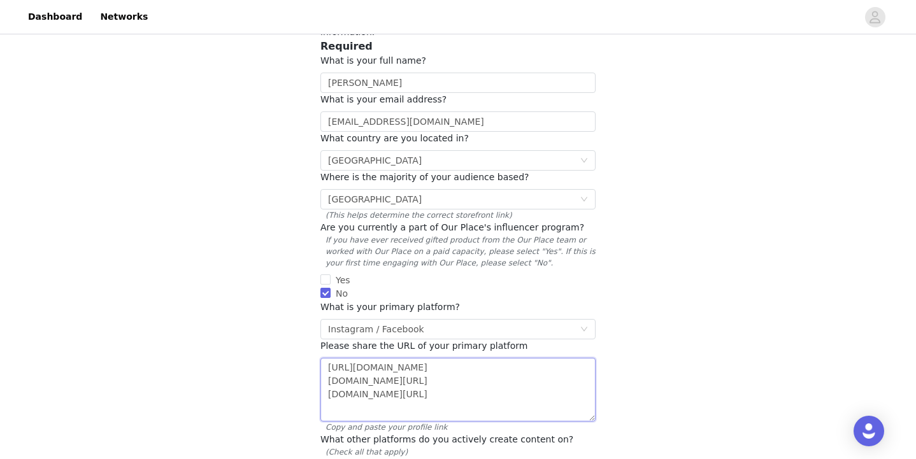
scroll to position [106, 0]
click at [328, 359] on textarea "[URL][DOMAIN_NAME] [DOMAIN_NAME][URL] [DOMAIN_NAME][URL]" at bounding box center [458, 391] width 275 height 64
drag, startPoint x: 409, startPoint y: 357, endPoint x: 291, endPoint y: 356, distance: 118.5
paste textarea "[URL][DOMAIN_NAME]"
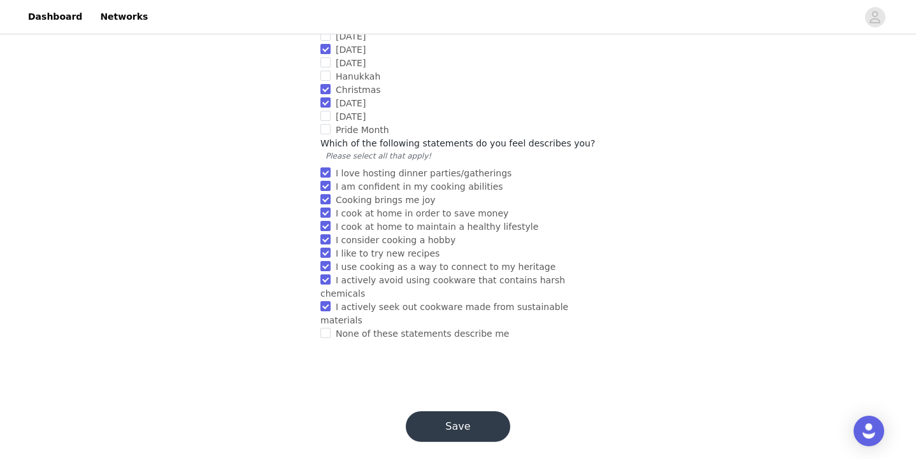
scroll to position [1227, 0]
type textarea "[URL][DOMAIN_NAME] [URL][DOMAIN_NAME] [DOMAIN_NAME][URL] [DOMAIN_NAME][URL]"
click at [456, 415] on button "Save" at bounding box center [458, 428] width 105 height 31
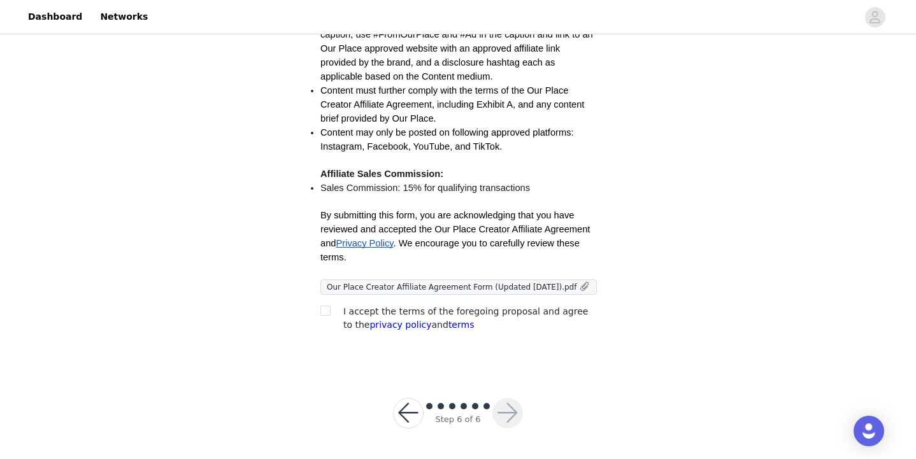
scroll to position [371, 0]
click at [328, 312] on input "checkbox" at bounding box center [325, 311] width 9 height 9
checkbox input "true"
click at [509, 412] on button "button" at bounding box center [508, 414] width 31 height 31
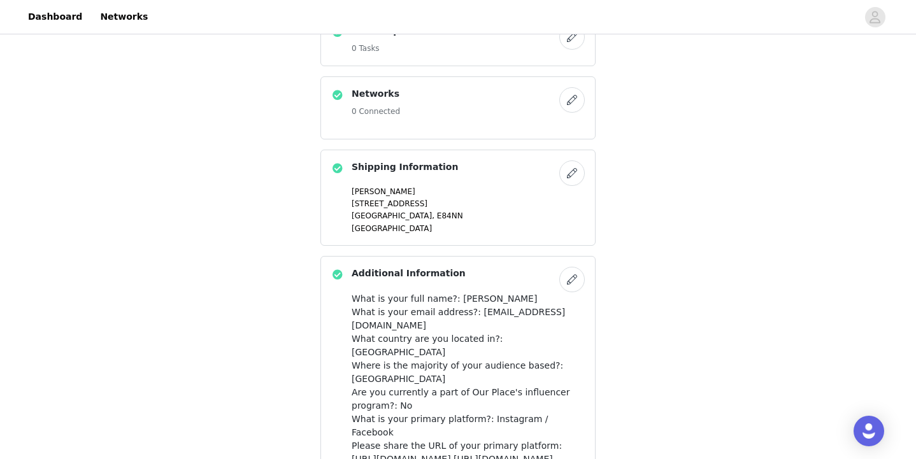
scroll to position [408, 0]
click at [575, 113] on button "button" at bounding box center [572, 99] width 25 height 25
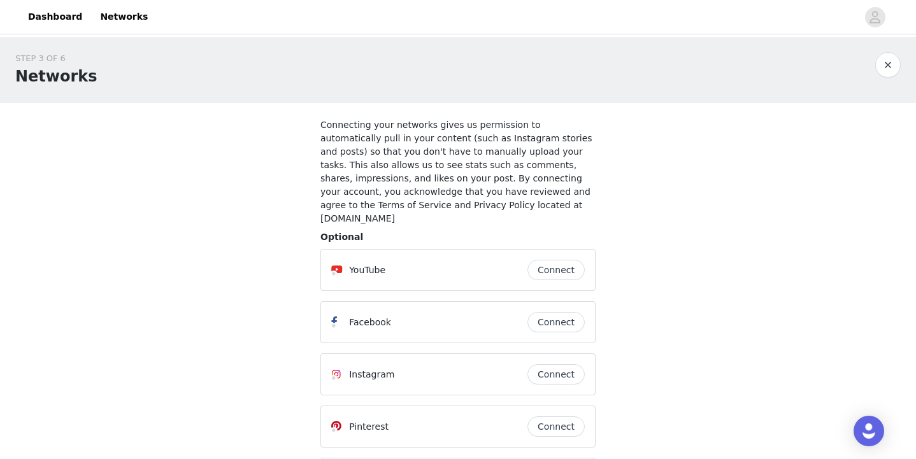
click at [557, 260] on button "Connect" at bounding box center [556, 270] width 57 height 20
click at [555, 260] on button "Connect" at bounding box center [556, 270] width 57 height 20
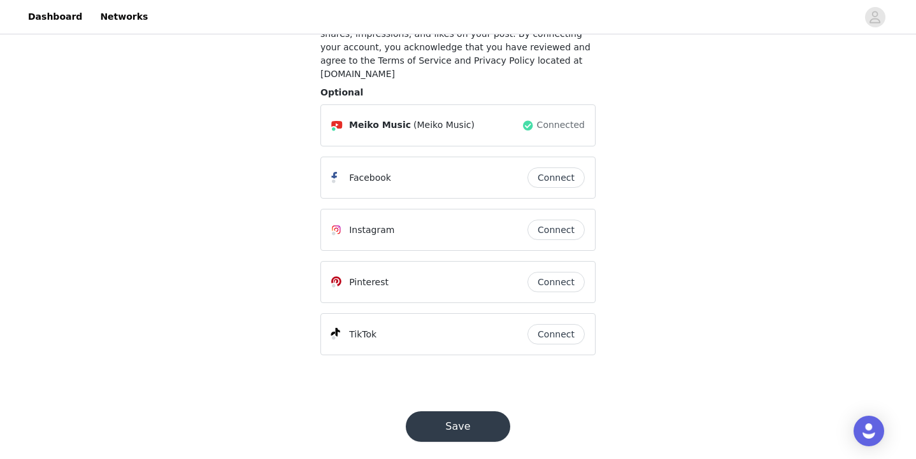
scroll to position [144, 0]
click at [463, 417] on button "Save" at bounding box center [458, 427] width 105 height 31
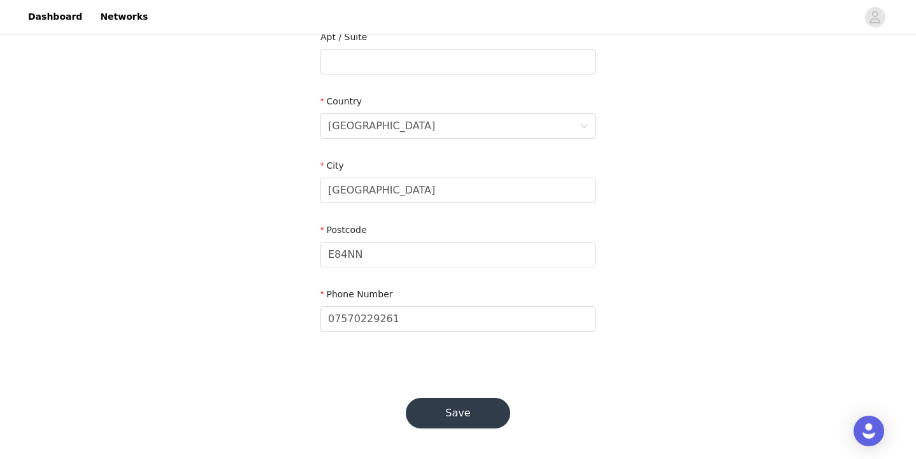
scroll to position [345, 0]
click at [461, 410] on button "Save" at bounding box center [458, 414] width 105 height 31
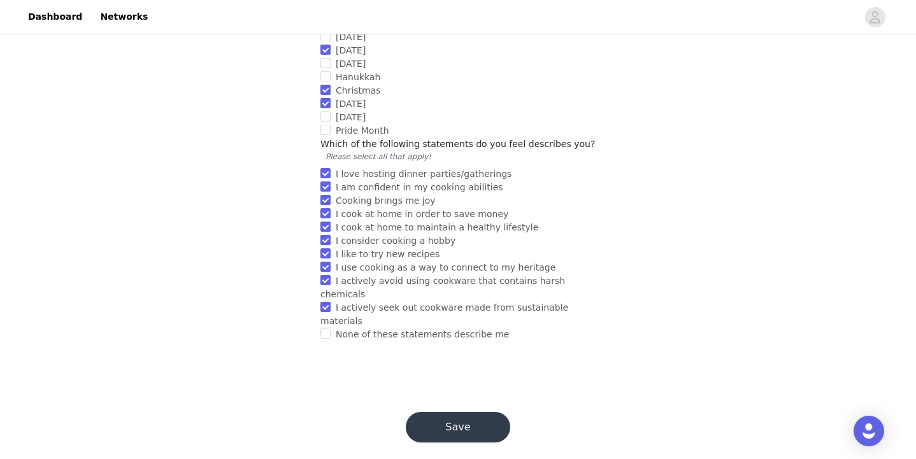
scroll to position [1227, 0]
click at [464, 413] on button "Save" at bounding box center [458, 428] width 105 height 31
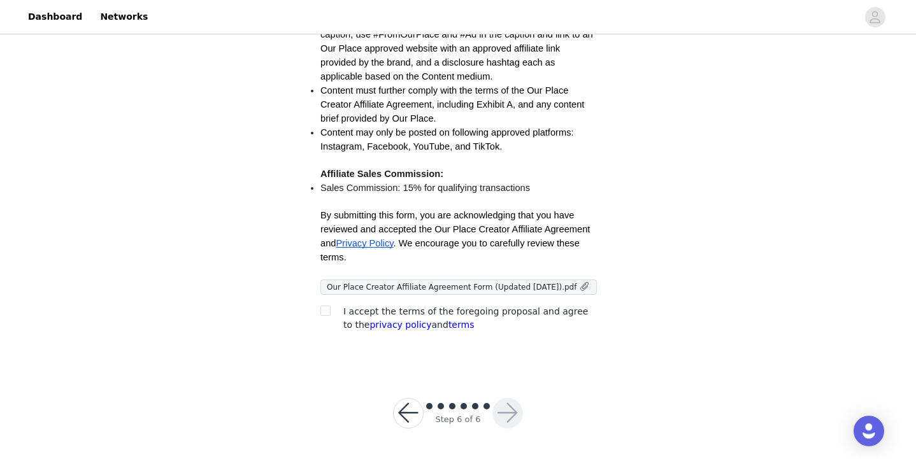
scroll to position [371, 0]
click at [325, 313] on input "checkbox" at bounding box center [325, 311] width 9 height 9
checkbox input "true"
click at [512, 403] on button "button" at bounding box center [508, 414] width 31 height 31
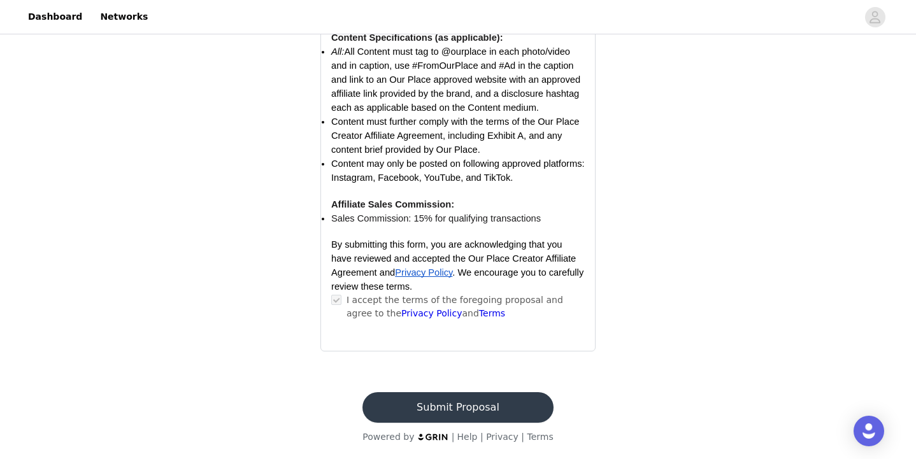
scroll to position [1476, 0]
click at [475, 404] on button "Submit Proposal" at bounding box center [458, 408] width 191 height 31
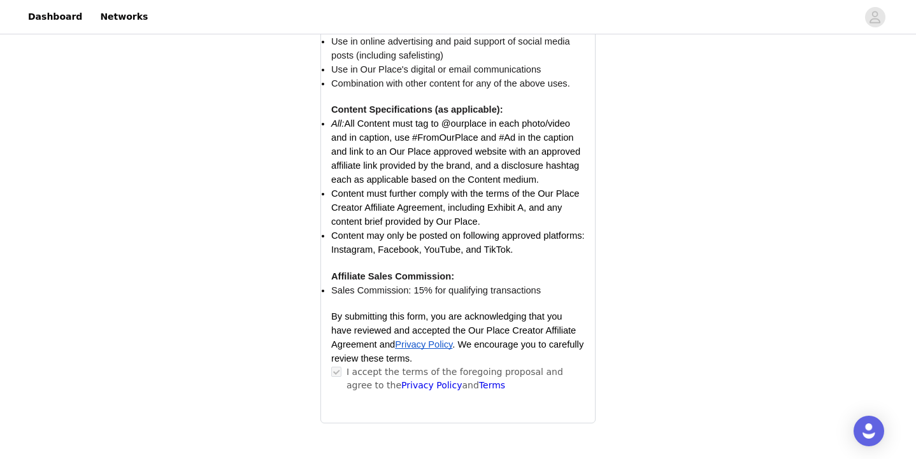
scroll to position [0, 0]
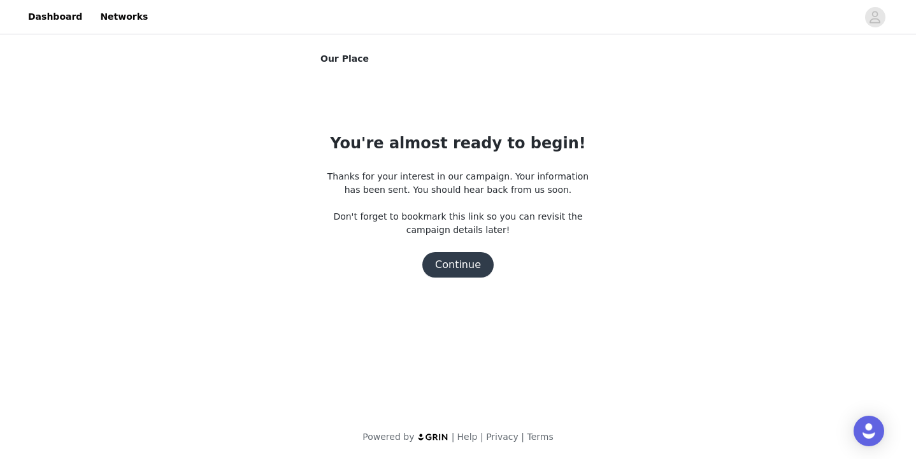
click at [473, 270] on button "Continue" at bounding box center [457, 264] width 71 height 25
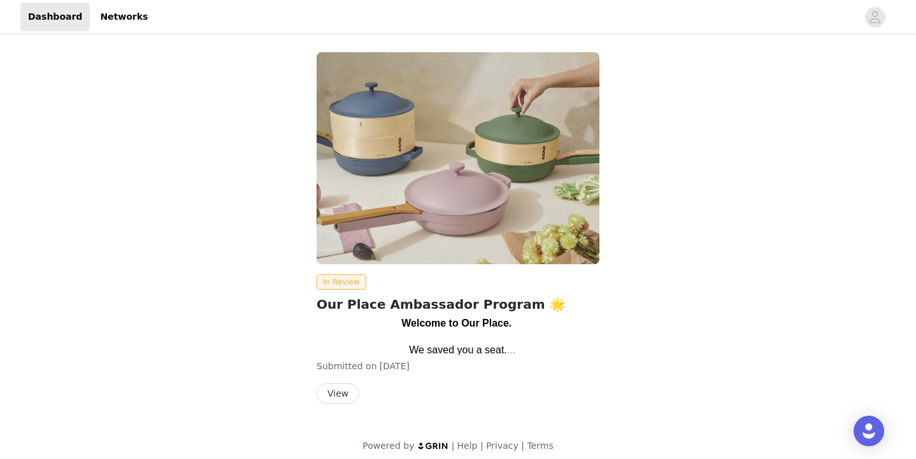
click at [350, 390] on button "View" at bounding box center [338, 394] width 43 height 20
